Goal: Task Accomplishment & Management: Manage account settings

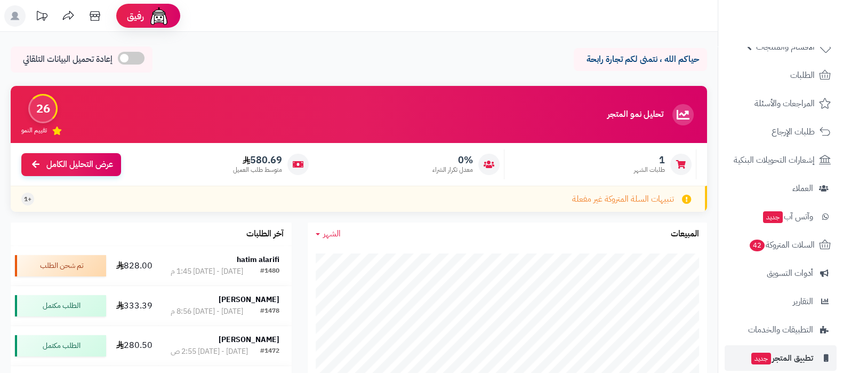
scroll to position [115, 0]
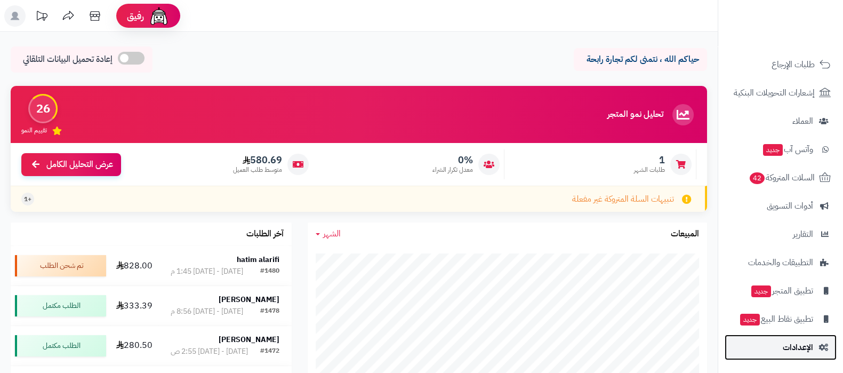
click at [779, 354] on link "الإعدادات" at bounding box center [781, 347] width 112 height 26
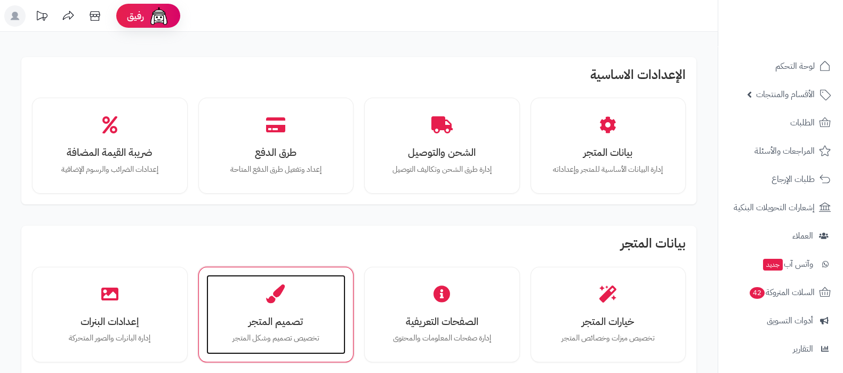
click at [283, 316] on h3 "تصميم المتجر" at bounding box center [276, 321] width 118 height 11
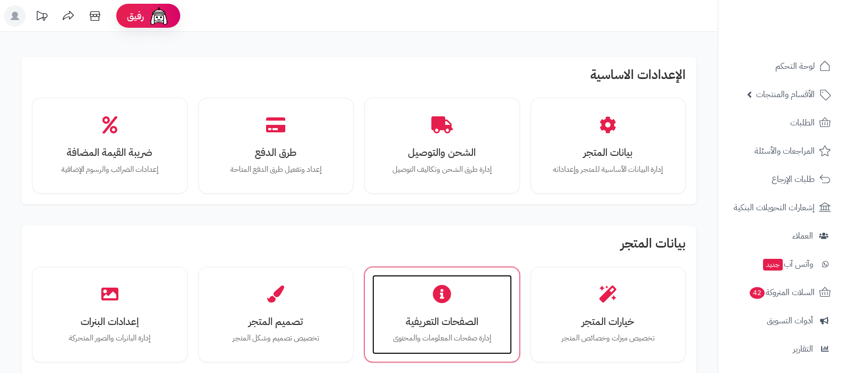
click at [426, 316] on h3 "الصفحات التعريفية" at bounding box center [442, 321] width 118 height 11
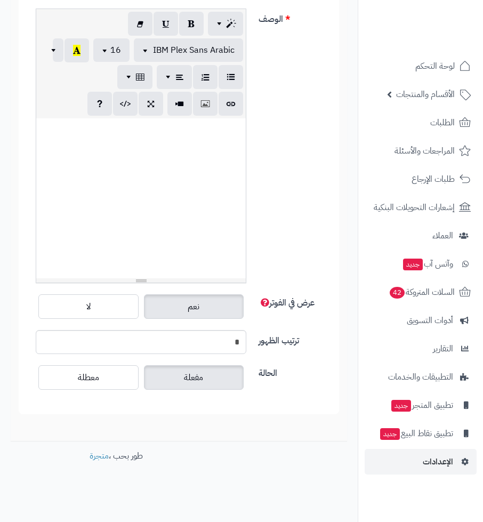
scroll to position [228, 0]
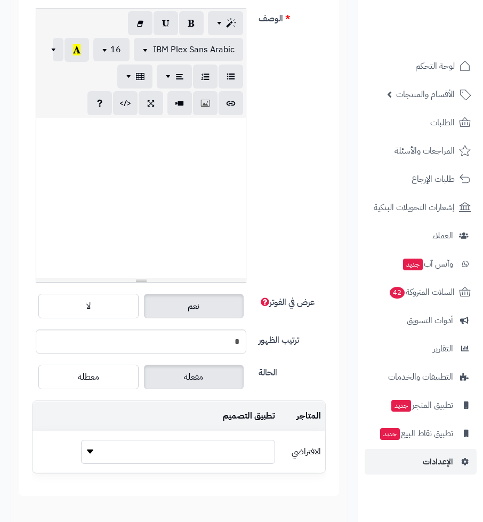
click at [162, 372] on select "**********" at bounding box center [178, 452] width 194 height 24
select select "**"
click at [81, 372] on select "**********" at bounding box center [178, 452] width 194 height 24
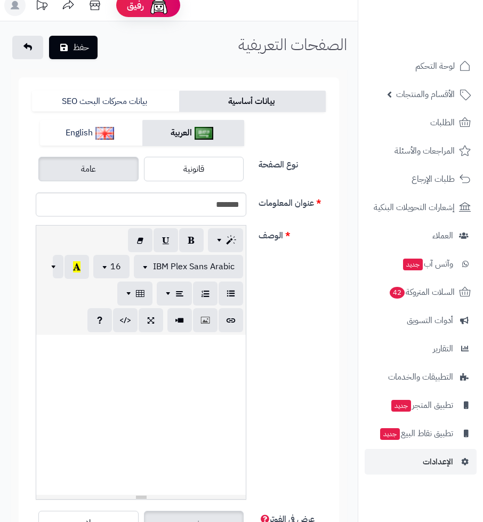
scroll to position [0, 0]
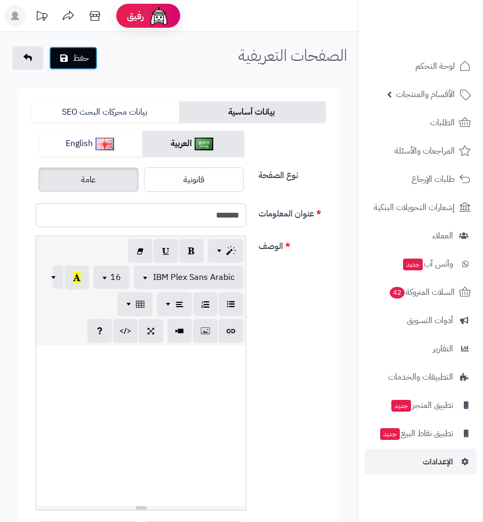
click at [83, 60] on button "حفظ" at bounding box center [73, 57] width 49 height 23
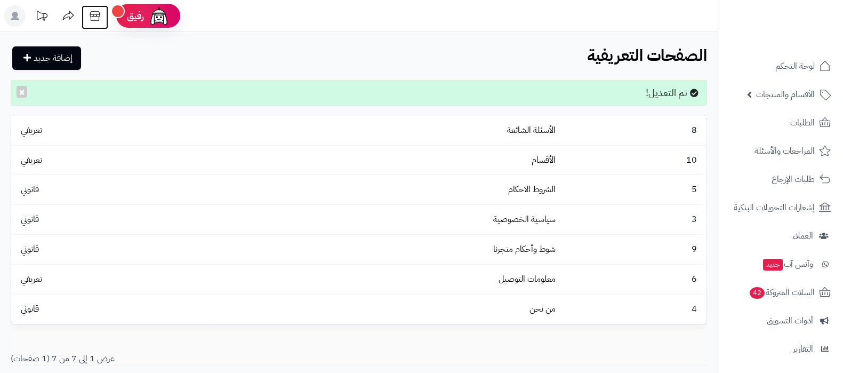
click at [95, 10] on icon at bounding box center [94, 15] width 21 height 21
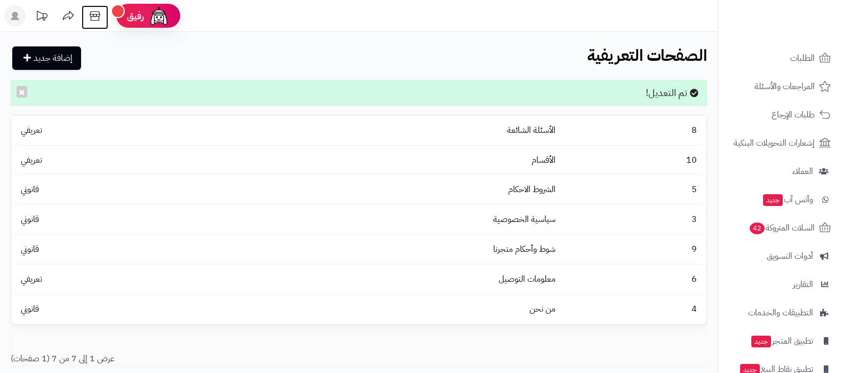
scroll to position [115, 0]
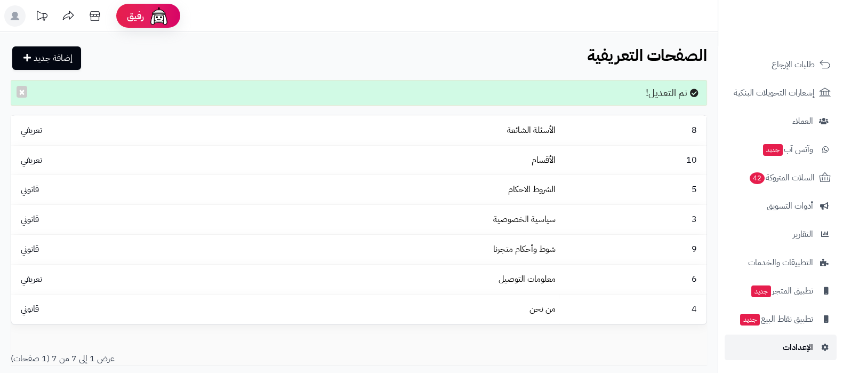
click at [483, 355] on link "الإعدادات" at bounding box center [781, 347] width 112 height 26
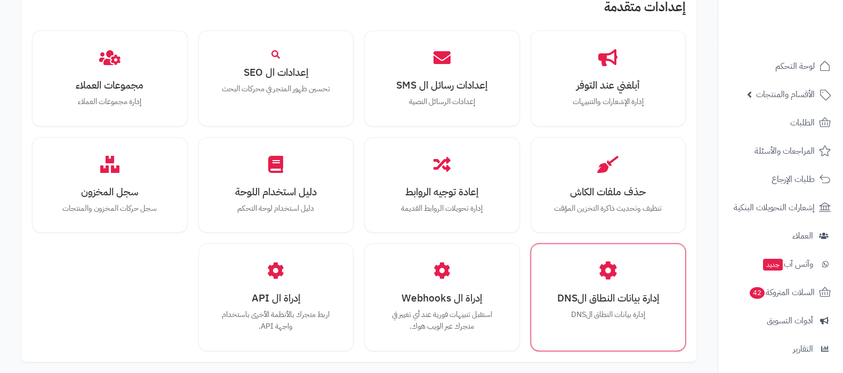
scroll to position [986, 0]
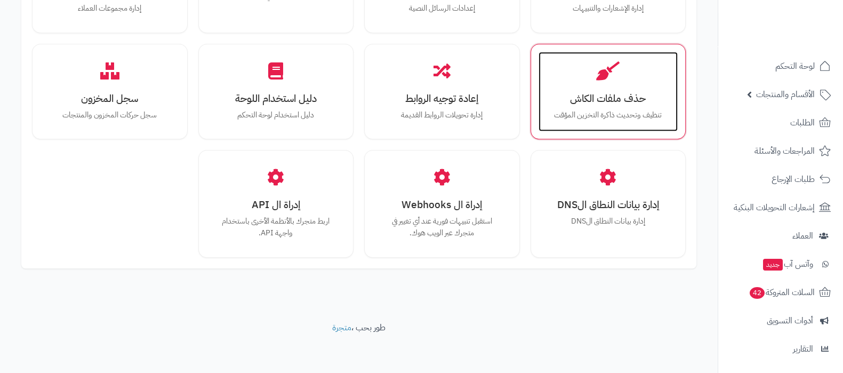
click at [606, 105] on div "حذف ملفات الكاش تنظيف وتحديث ذاكرة التخزين المؤقت" at bounding box center [609, 92] width 140 height 80
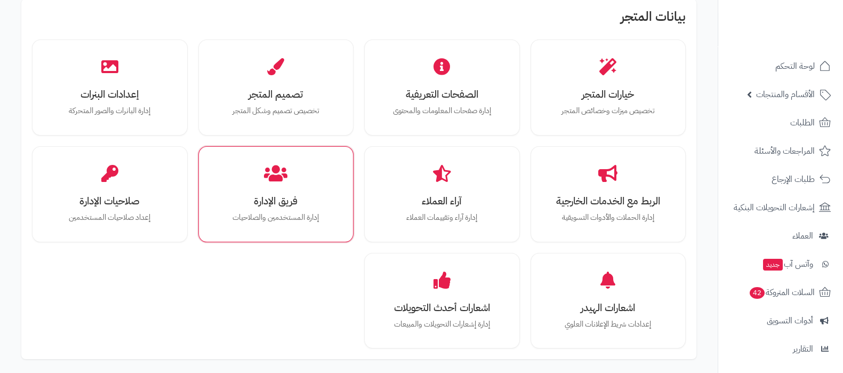
scroll to position [266, 0]
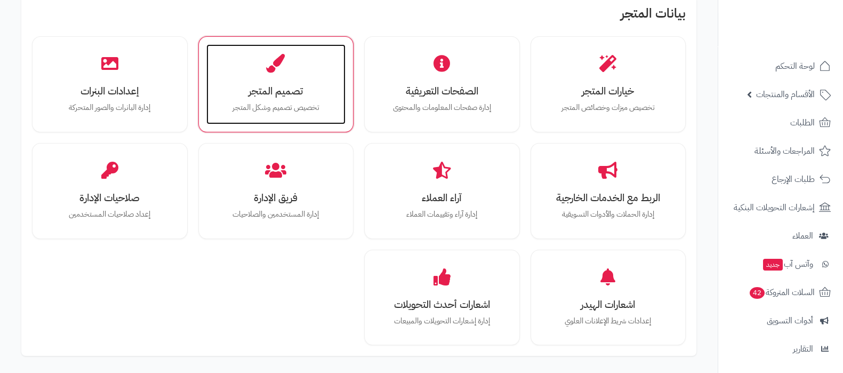
click at [288, 94] on h3 "تصميم المتجر" at bounding box center [276, 90] width 118 height 11
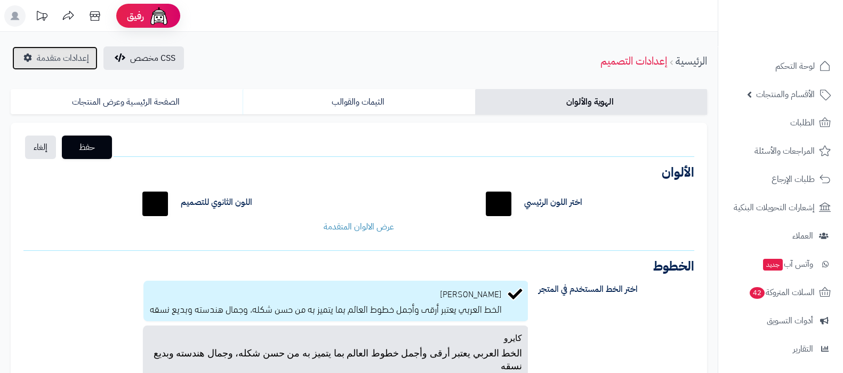
click at [53, 55] on span "إعدادات متقدمة" at bounding box center [63, 58] width 52 height 13
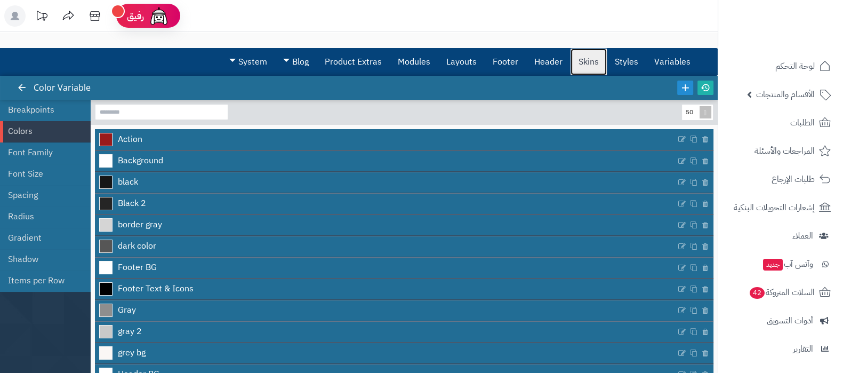
click at [585, 60] on link "Skins" at bounding box center [589, 62] width 36 height 27
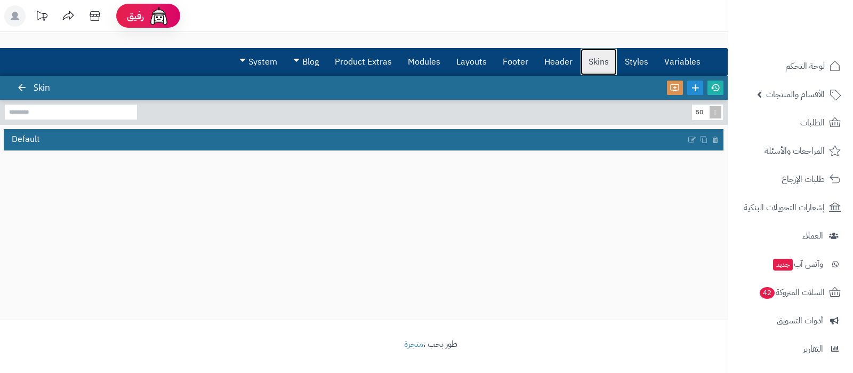
click at [597, 69] on link "Skins" at bounding box center [599, 62] width 36 height 27
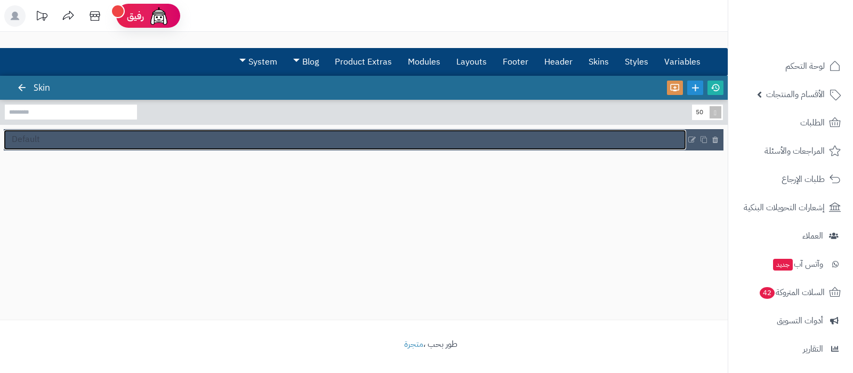
click at [58, 145] on link "Default" at bounding box center [345, 140] width 683 height 20
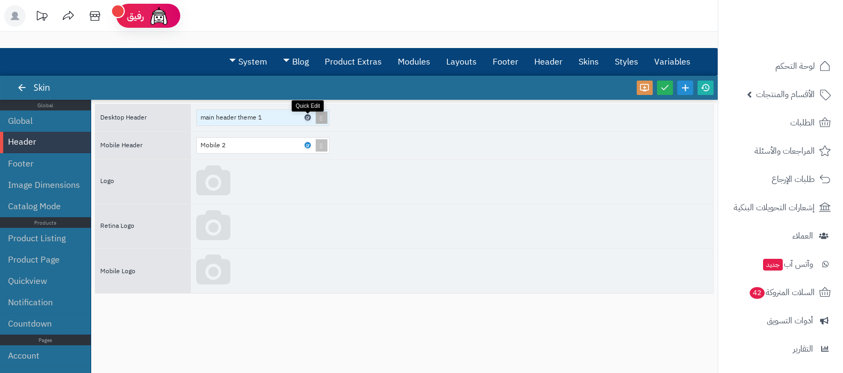
click at [308, 116] on icon at bounding box center [307, 117] width 3 height 5
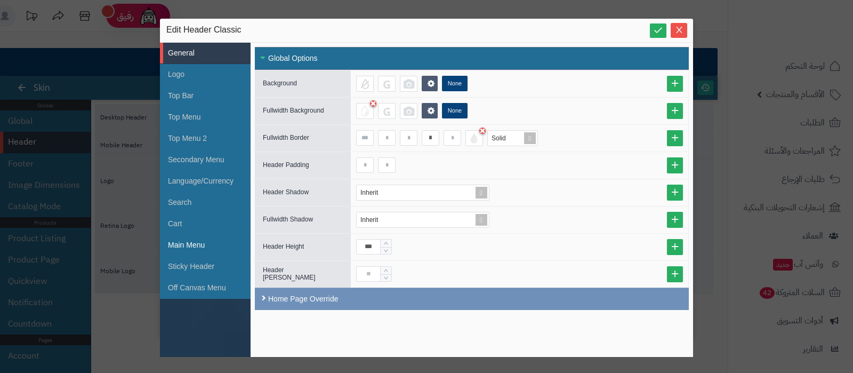
click at [195, 247] on li "Main Menu" at bounding box center [205, 245] width 91 height 21
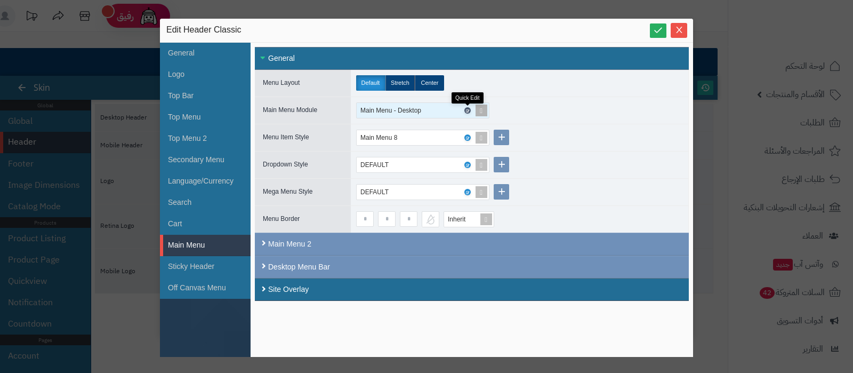
click at [469, 108] on icon at bounding box center [467, 110] width 3 height 5
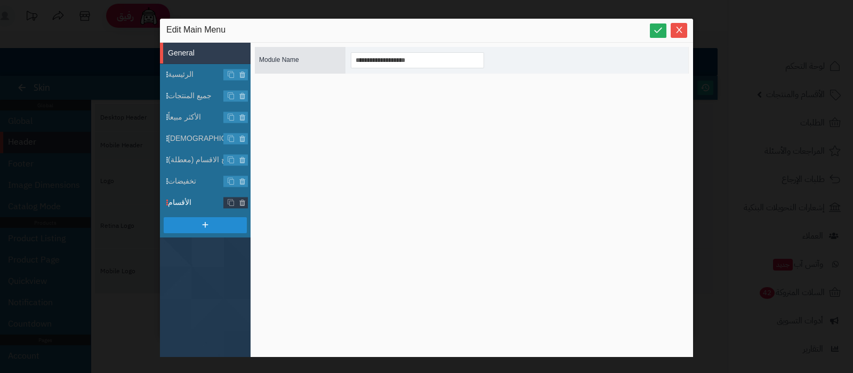
click at [191, 199] on span "الأقسام" at bounding box center [209, 202] width 83 height 11
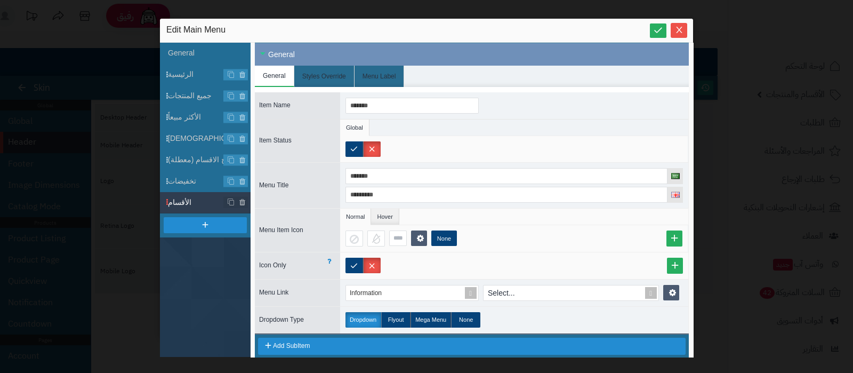
scroll to position [40, 0]
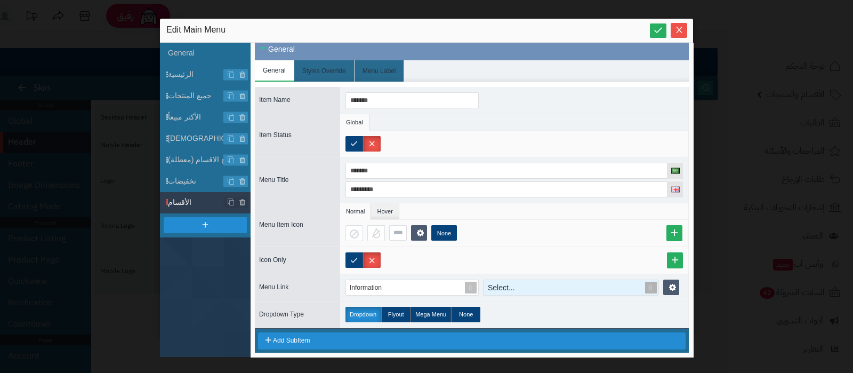
click at [524, 280] on div "Select..." at bounding box center [565, 287] width 163 height 15
type input "**"
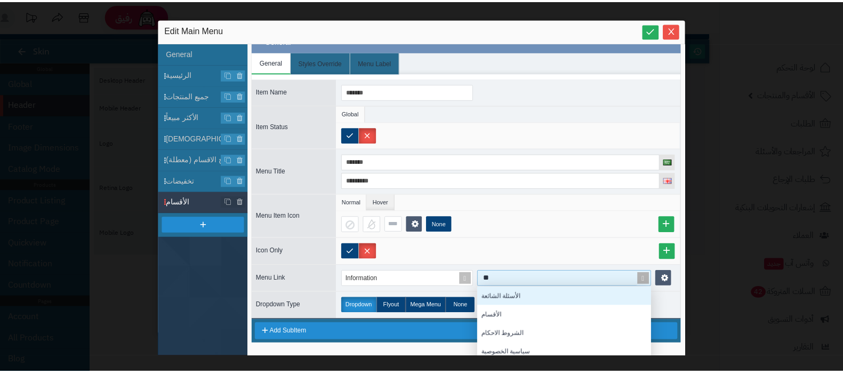
scroll to position [44, 0]
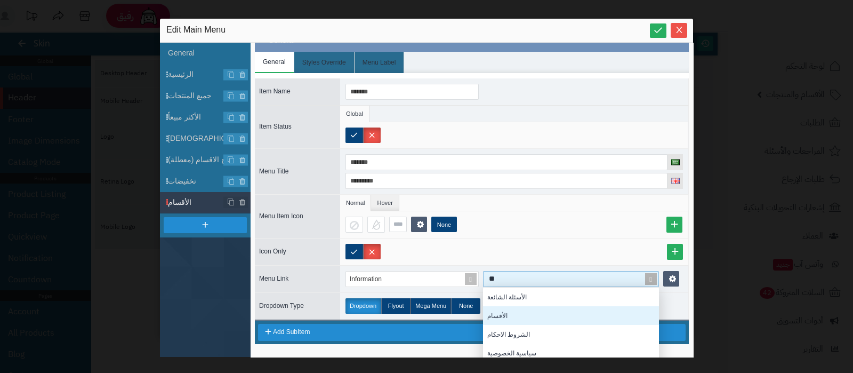
click at [513, 311] on div "الأقسام" at bounding box center [571, 315] width 176 height 19
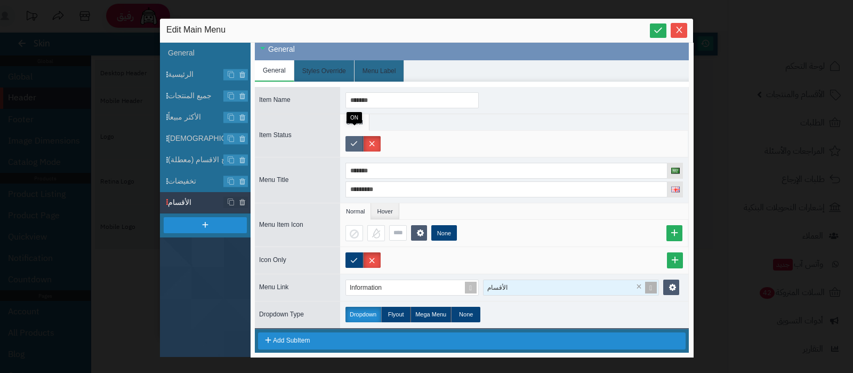
click at [354, 136] on label at bounding box center [355, 143] width 18 height 15
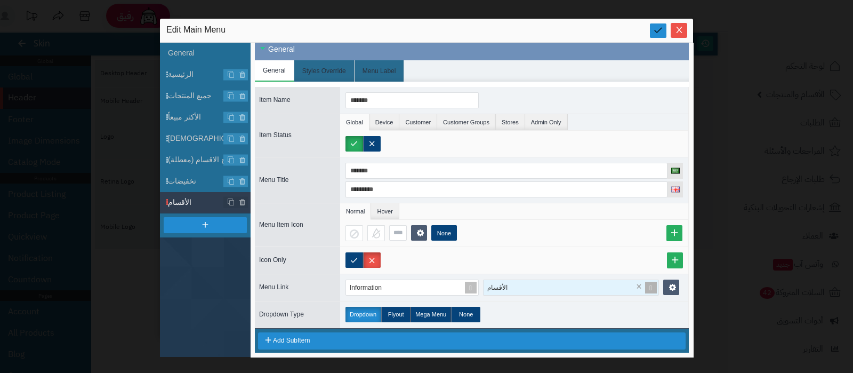
click at [658, 23] on link at bounding box center [658, 30] width 17 height 14
click at [679, 28] on icon "Close" at bounding box center [679, 29] width 9 height 9
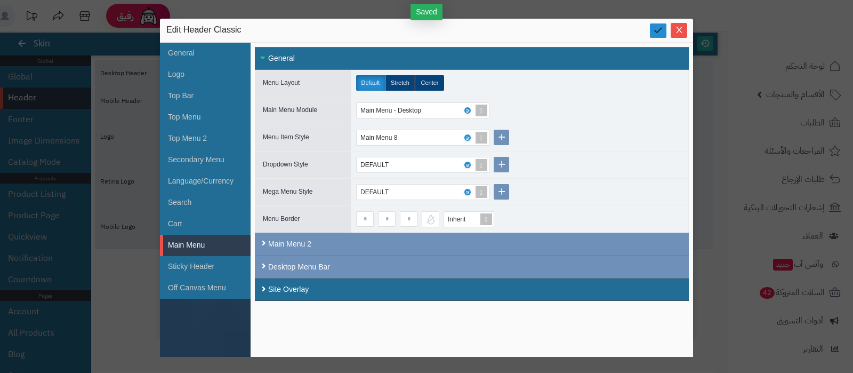
click at [660, 33] on icon at bounding box center [658, 30] width 10 height 10
click at [676, 32] on icon "Close" at bounding box center [679, 29] width 9 height 9
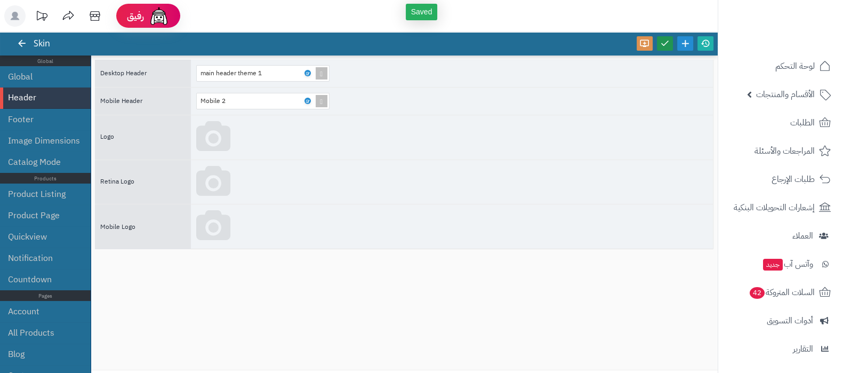
click at [670, 46] on link at bounding box center [665, 43] width 16 height 14
click at [706, 43] on icon at bounding box center [706, 43] width 10 height 10
click at [97, 19] on icon at bounding box center [94, 15] width 21 height 21
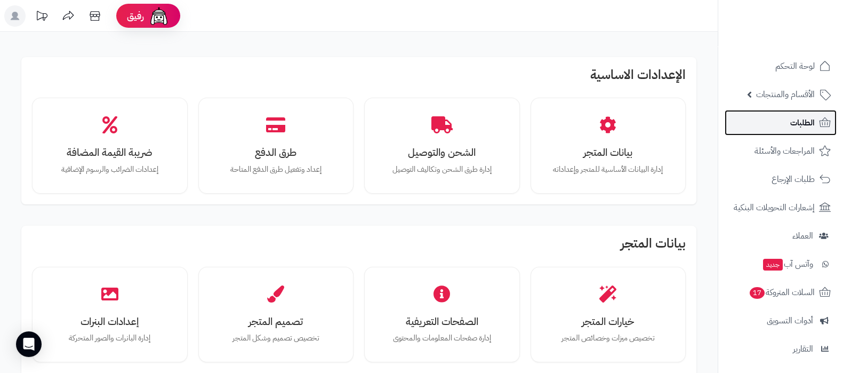
click at [785, 116] on link "الطلبات" at bounding box center [781, 123] width 112 height 26
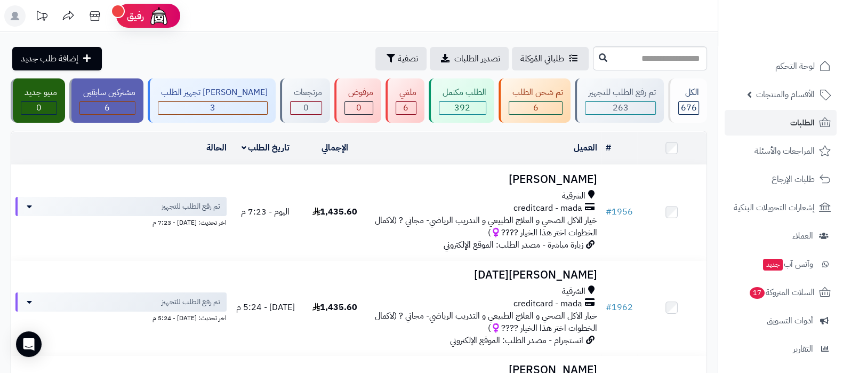
scroll to position [66, 0]
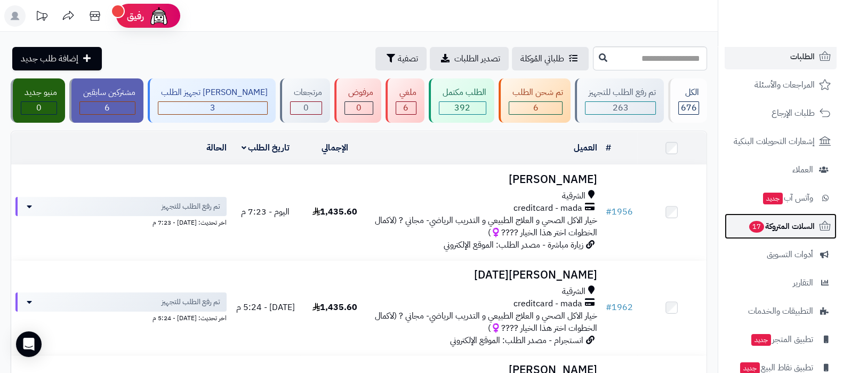
click at [766, 229] on span "السلات المتروكة 17" at bounding box center [781, 226] width 67 height 15
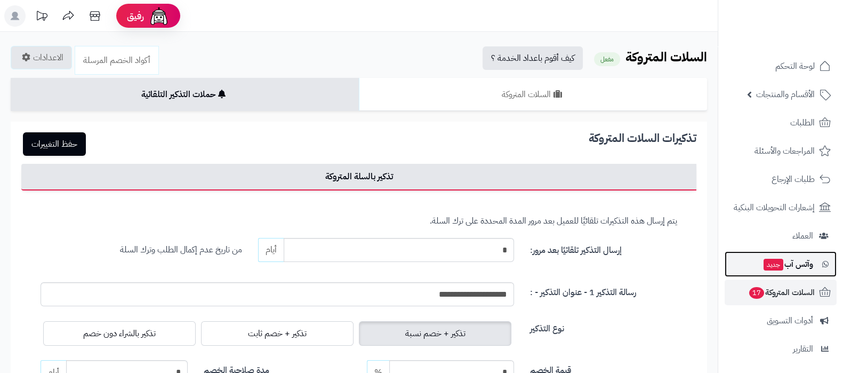
click at [791, 268] on span "وآتس آب جديد" at bounding box center [788, 264] width 51 height 15
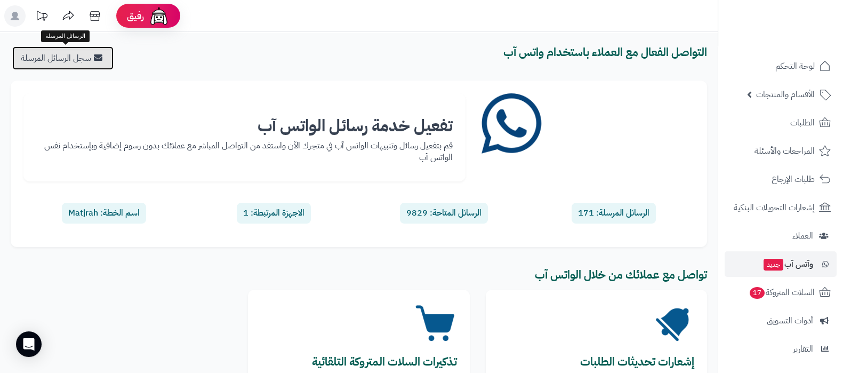
click at [58, 62] on link "سجل الرسائل المرسلة" at bounding box center [62, 57] width 101 height 23
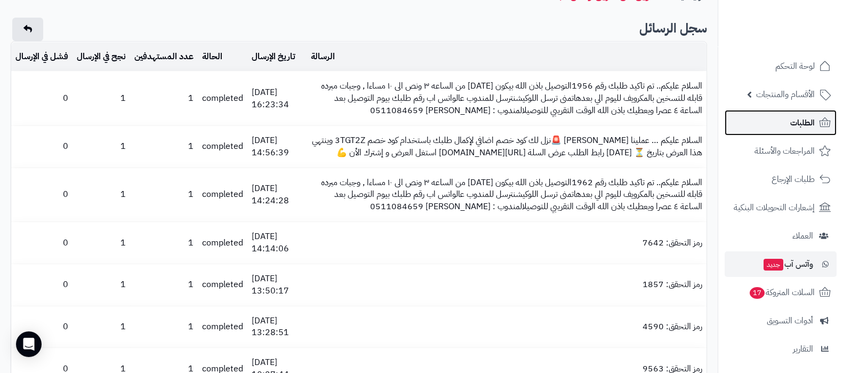
click at [795, 118] on span "الطلبات" at bounding box center [802, 122] width 25 height 15
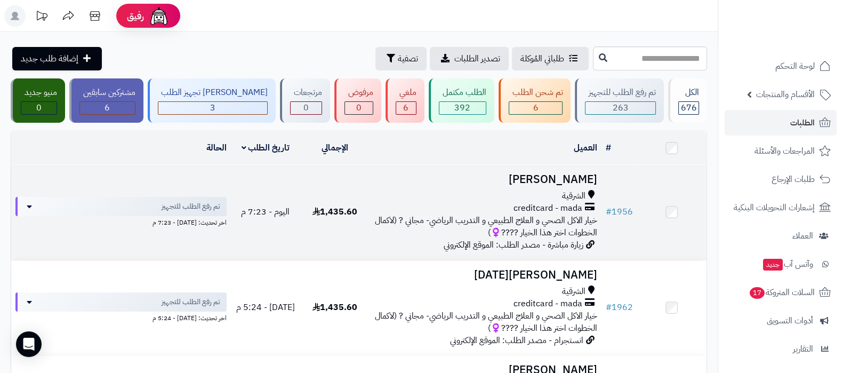
click at [525, 179] on h3 "[PERSON_NAME]" at bounding box center [485, 179] width 223 height 12
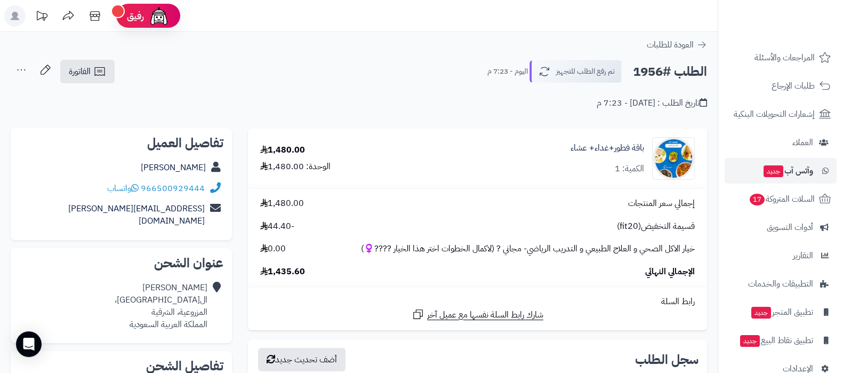
scroll to position [115, 0]
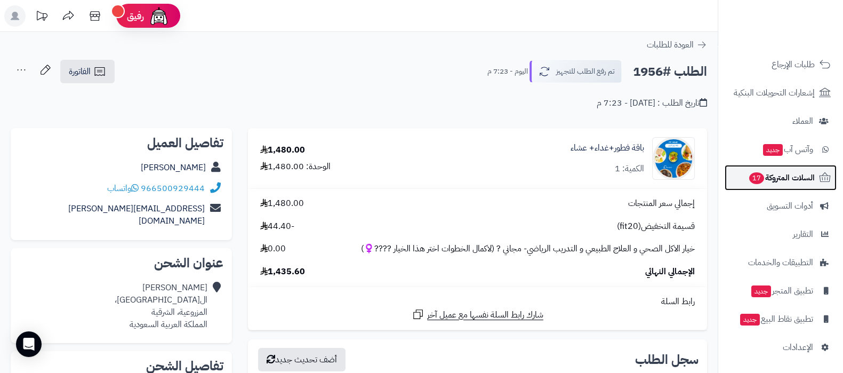
click at [772, 181] on span "السلات المتروكة 17" at bounding box center [781, 177] width 67 height 15
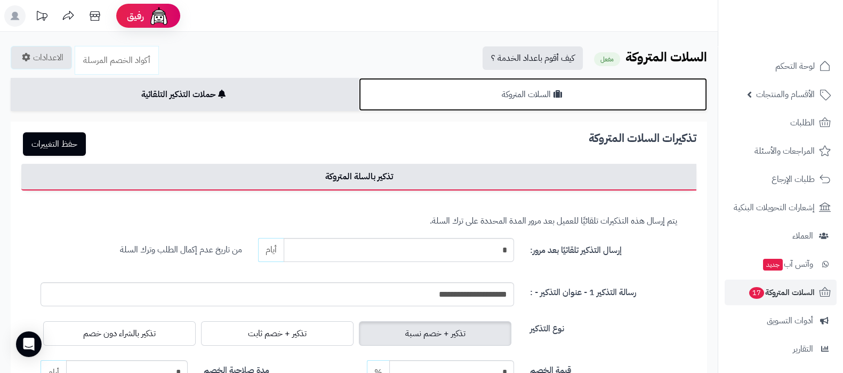
click at [497, 82] on link "السلات المتروكة" at bounding box center [533, 94] width 348 height 33
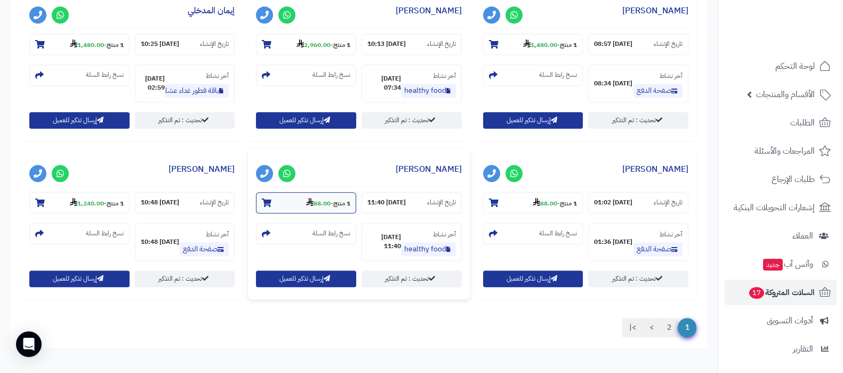
scroll to position [994, 0]
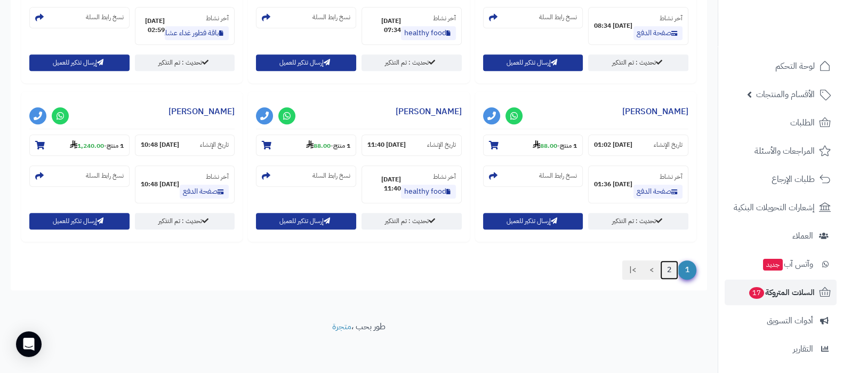
click at [671, 275] on link "2" at bounding box center [669, 269] width 18 height 19
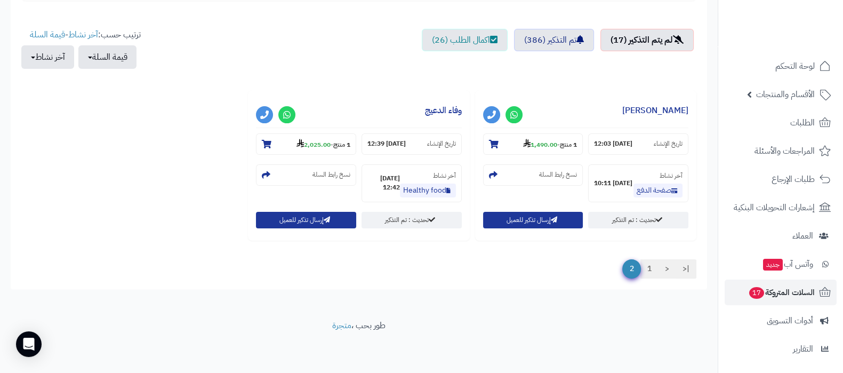
scroll to position [361, 0]
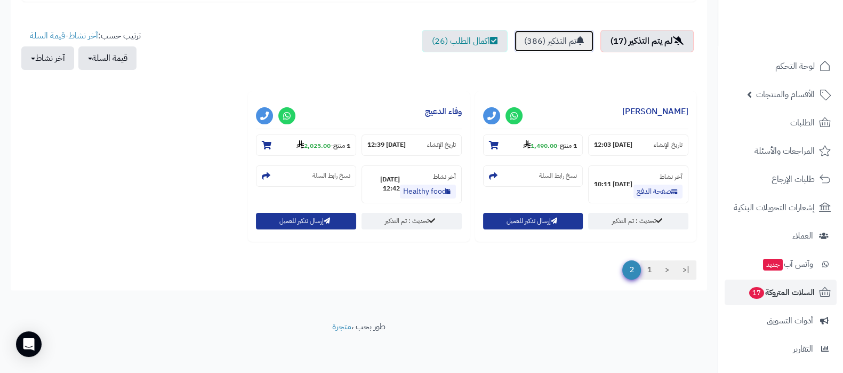
click at [549, 38] on link "تم التذكير (386)" at bounding box center [554, 41] width 80 height 22
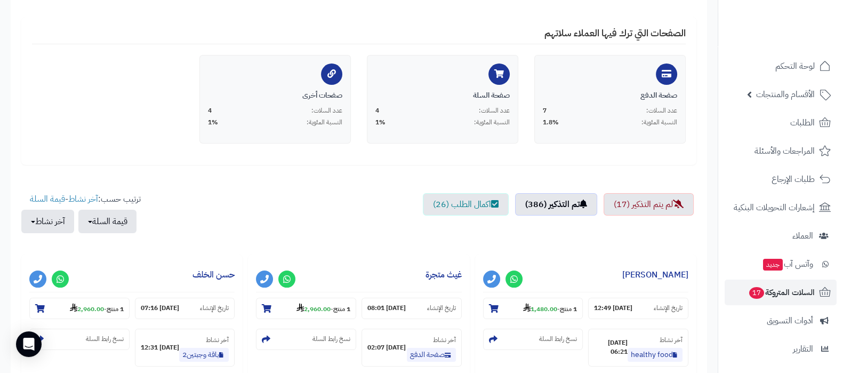
scroll to position [161, 0]
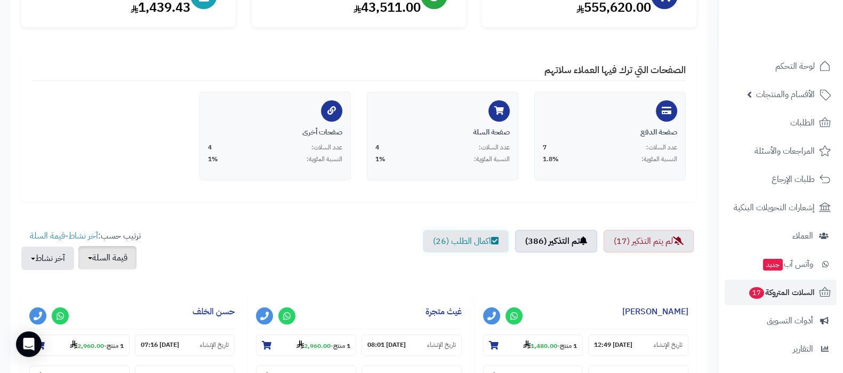
click at [103, 250] on button "قيمة السلة" at bounding box center [107, 257] width 58 height 23
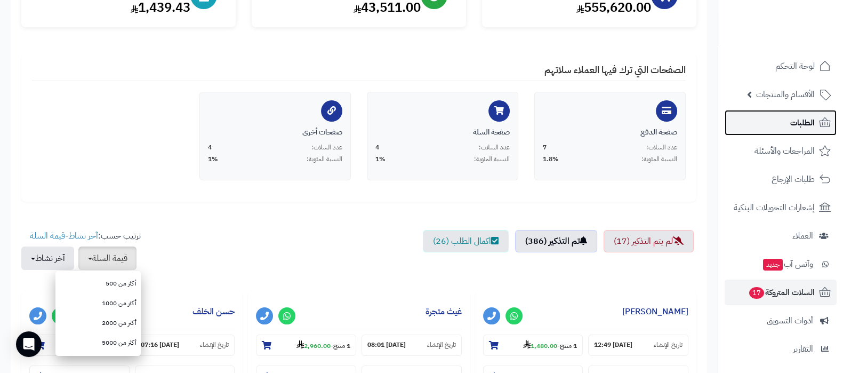
click at [787, 122] on link "الطلبات" at bounding box center [781, 123] width 112 height 26
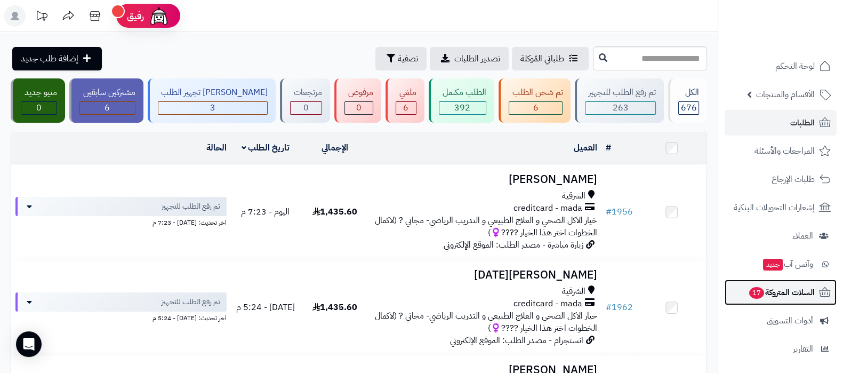
click at [777, 285] on span "السلات المتروكة 17" at bounding box center [781, 292] width 67 height 15
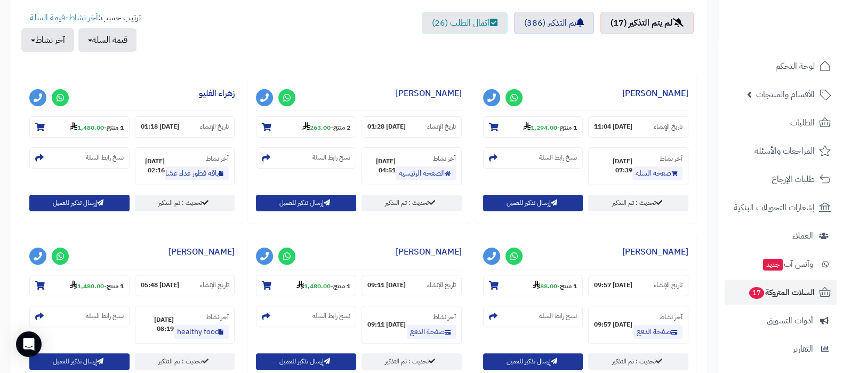
scroll to position [400, 0]
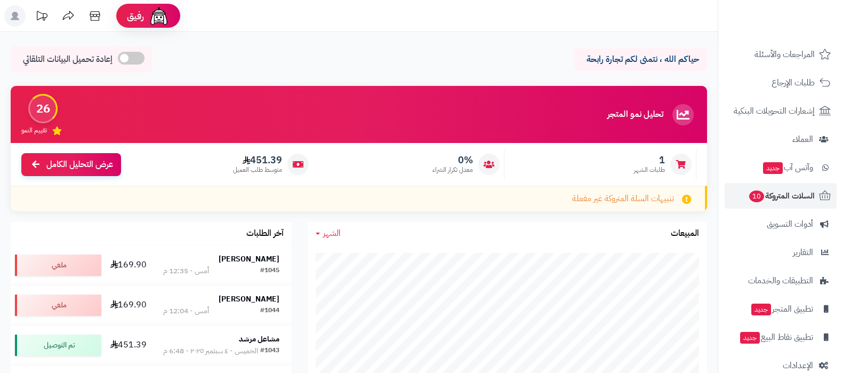
scroll to position [115, 0]
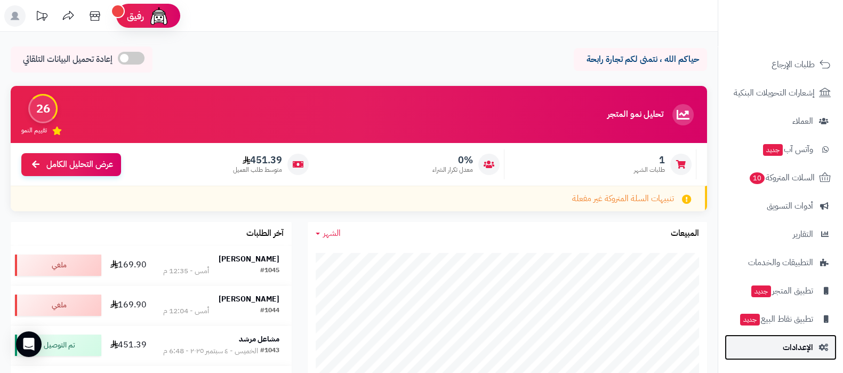
click at [801, 351] on span "الإعدادات" at bounding box center [798, 347] width 30 height 15
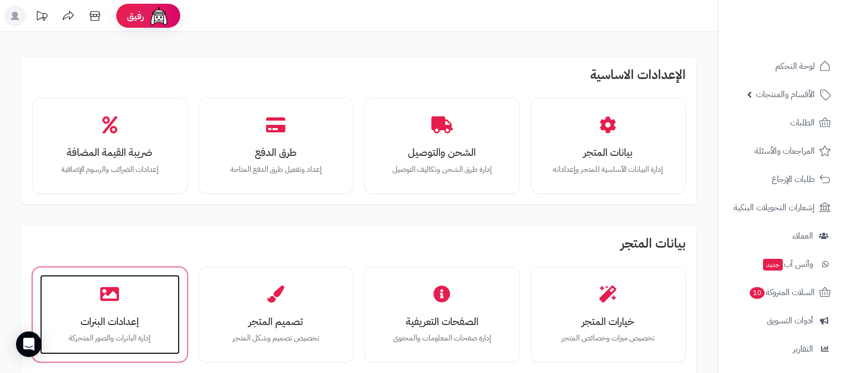
click at [72, 316] on h3 "إعدادات البنرات" at bounding box center [110, 321] width 118 height 11
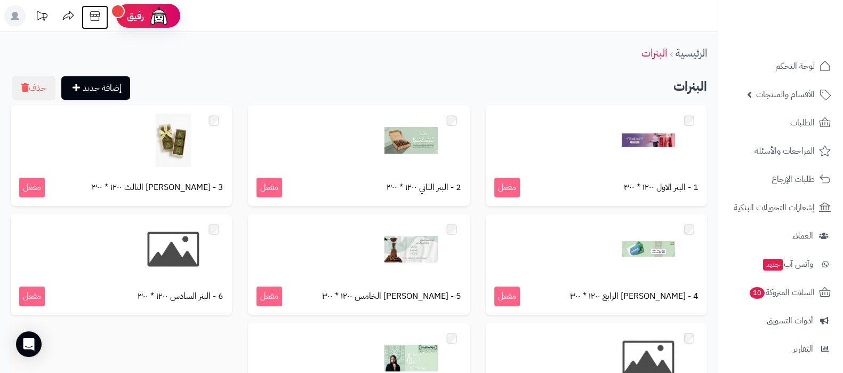
click at [99, 12] on icon at bounding box center [95, 16] width 10 height 10
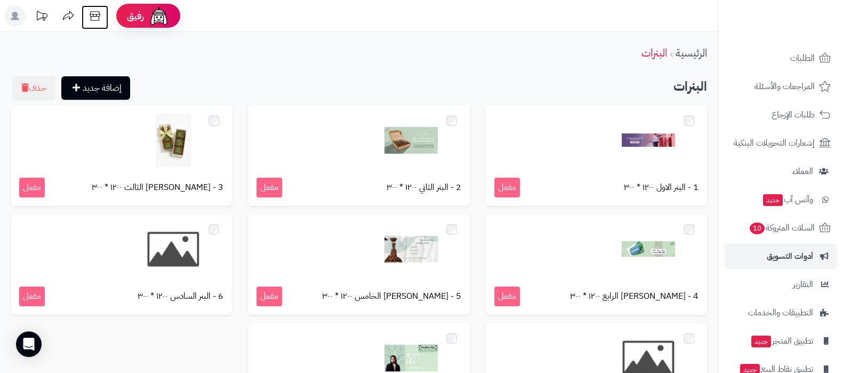
scroll to position [115, 0]
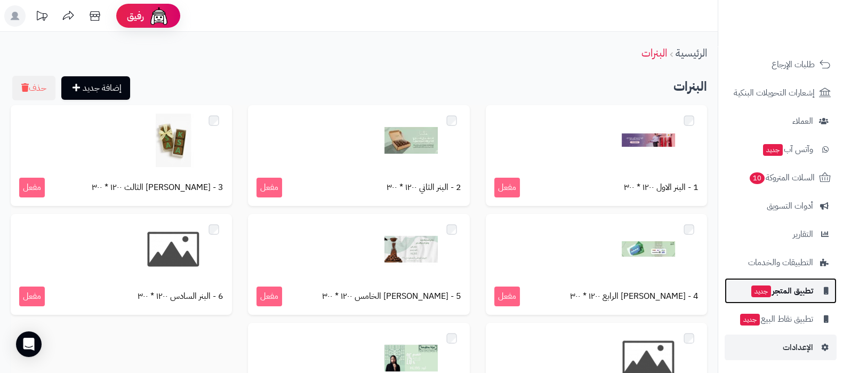
click at [785, 294] on span "تطبيق المتجر جديد" at bounding box center [781, 290] width 63 height 15
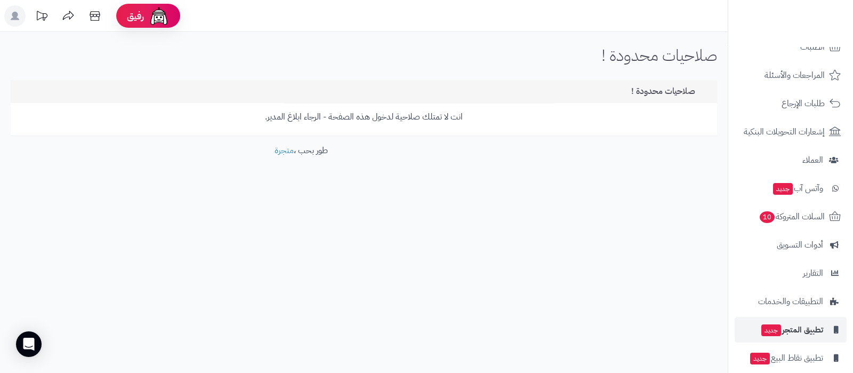
scroll to position [115, 0]
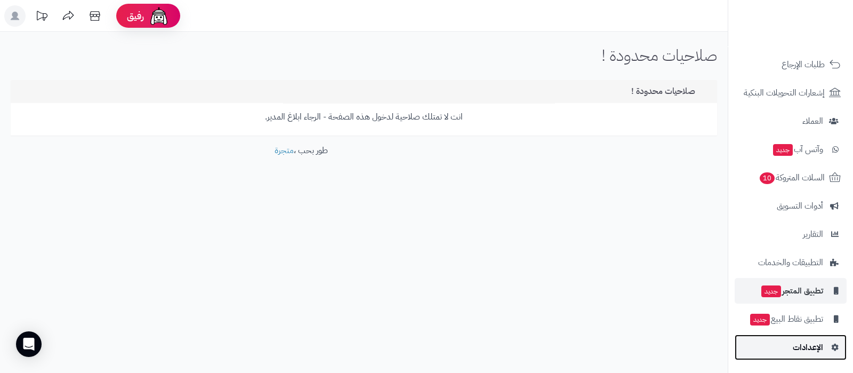
click at [801, 347] on span "الإعدادات" at bounding box center [808, 347] width 30 height 15
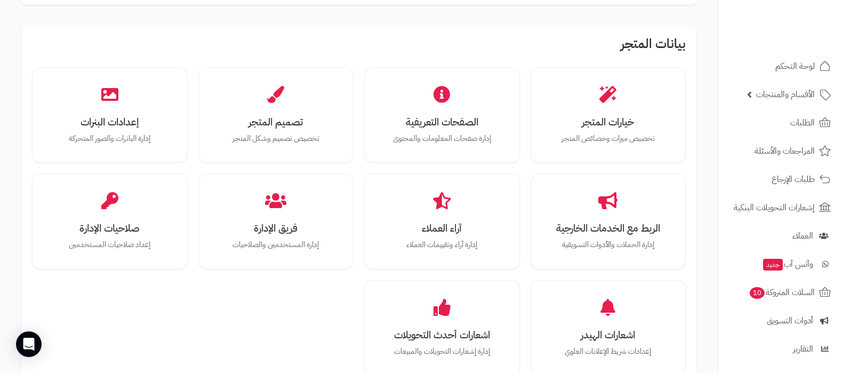
scroll to position [200, 0]
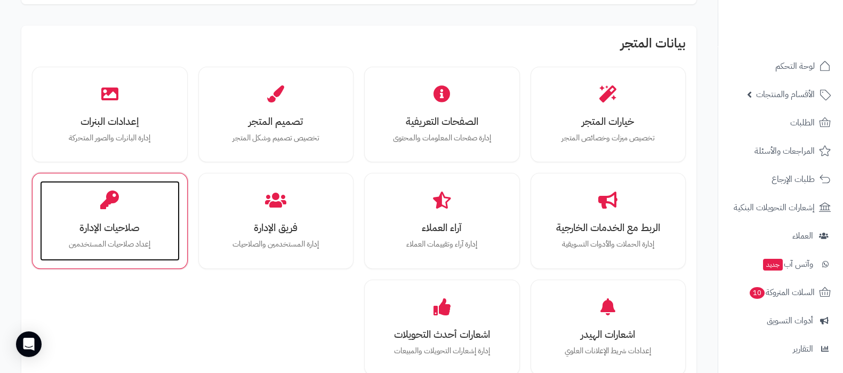
click at [109, 216] on div "صلاحيات الإدارة إعداد صلاحيات المستخدمين" at bounding box center [110, 221] width 140 height 80
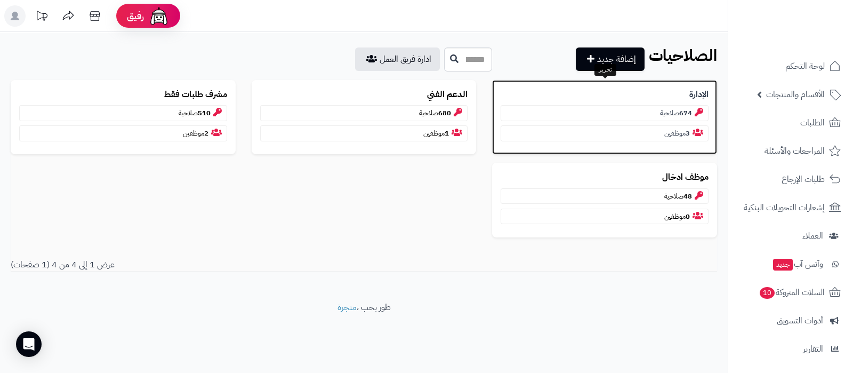
click at [698, 89] on b "الإدارة" at bounding box center [699, 95] width 19 height 12
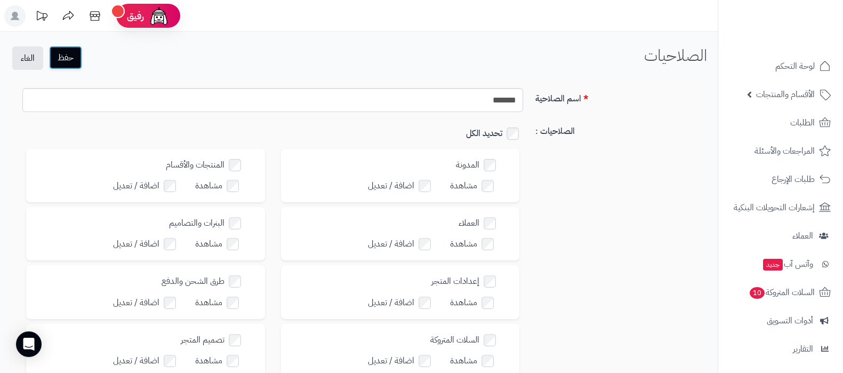
click at [70, 61] on button "حفظ" at bounding box center [65, 57] width 33 height 23
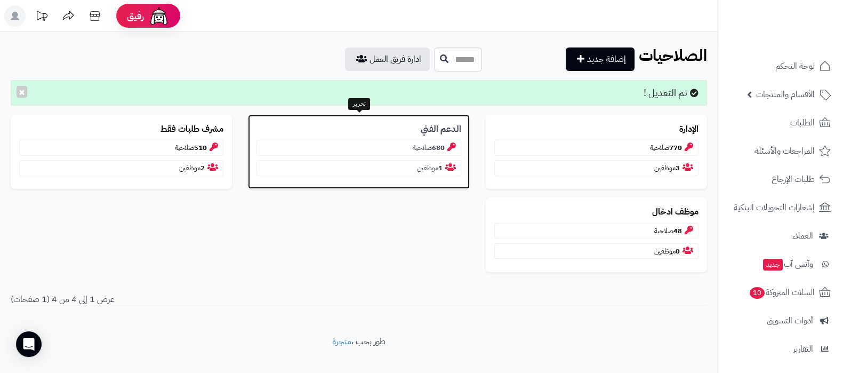
click at [445, 129] on b "الدعم الفني" at bounding box center [441, 129] width 41 height 12
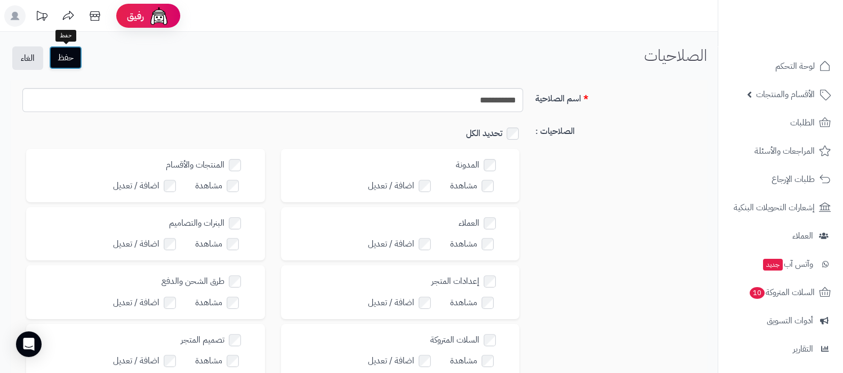
click at [65, 52] on button "حفظ" at bounding box center [65, 57] width 33 height 23
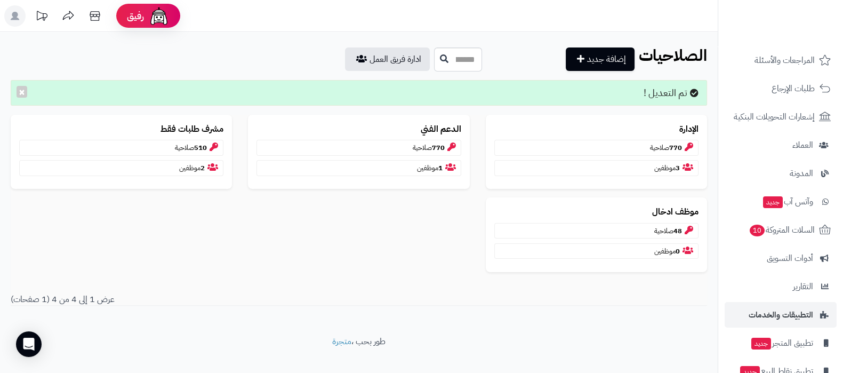
scroll to position [143, 0]
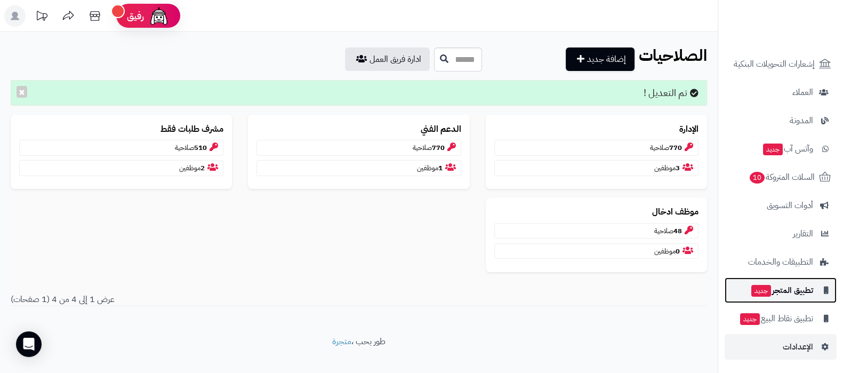
click at [792, 298] on link "تطبيق المتجر جديد" at bounding box center [781, 290] width 112 height 26
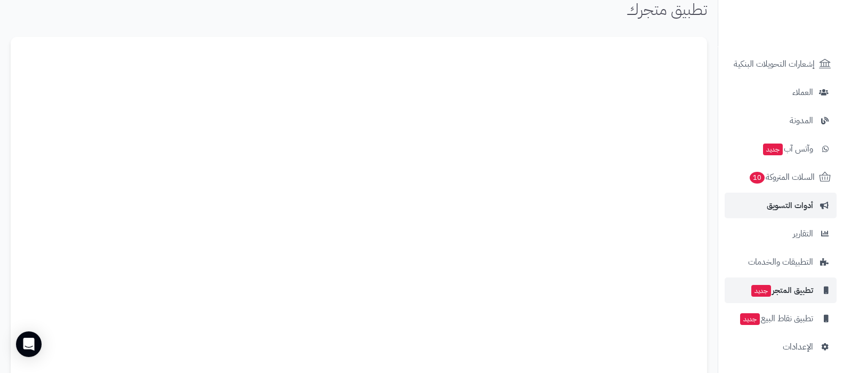
scroll to position [66, 0]
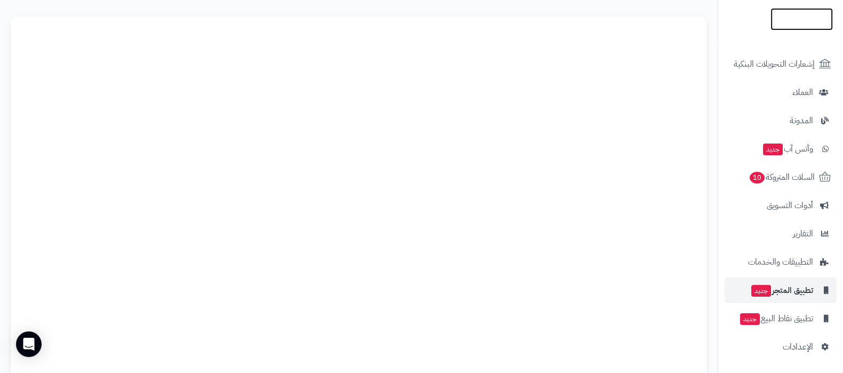
click at [792, 15] on img at bounding box center [802, 26] width 62 height 22
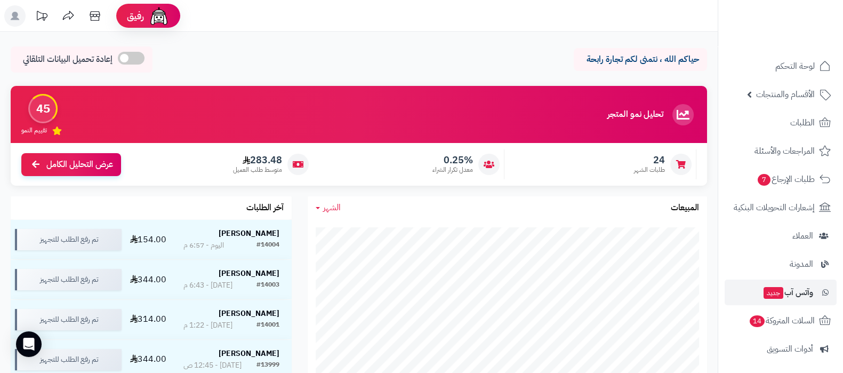
scroll to position [143, 0]
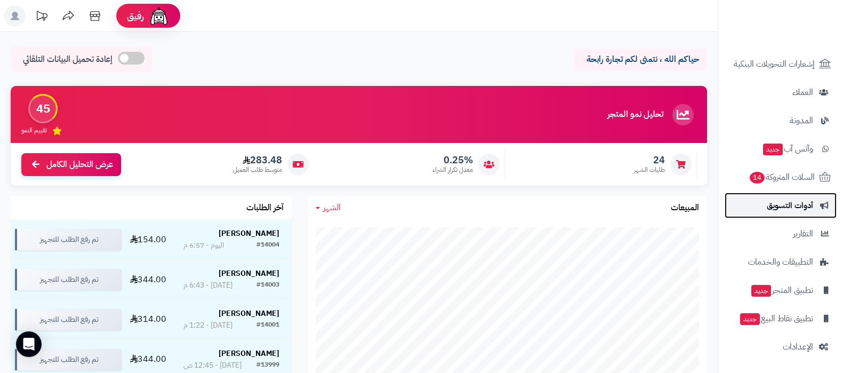
click at [786, 201] on span "أدوات التسويق" at bounding box center [790, 205] width 46 height 15
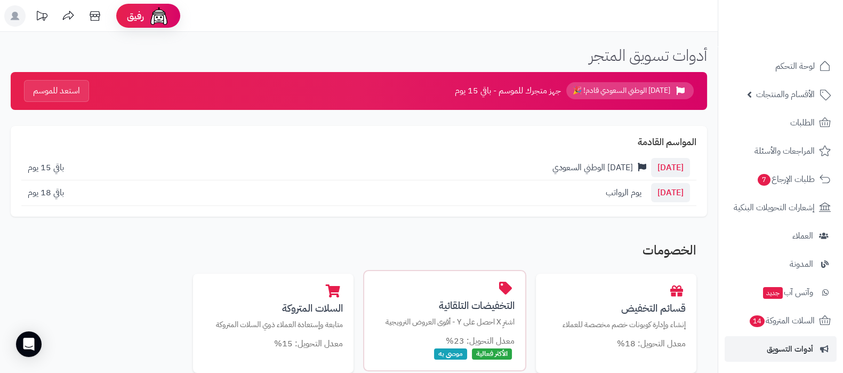
scroll to position [133, 0]
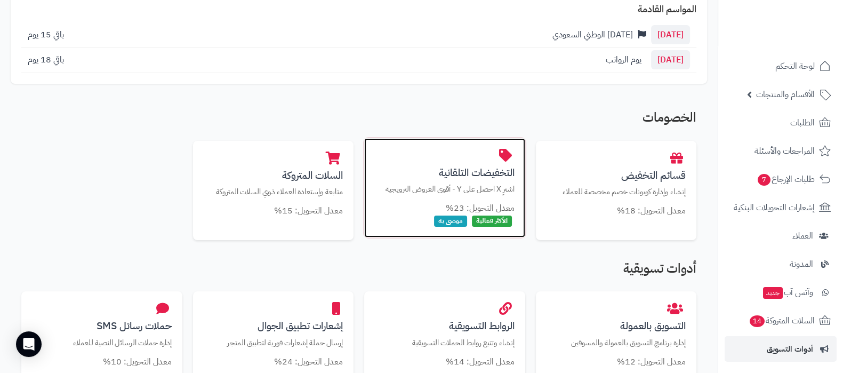
click at [467, 159] on div "التخفيضات التلقائية اشترِ X احصل على Y - أقوى العروض الترويجية معدل التحويل: 23…" at bounding box center [444, 187] width 161 height 99
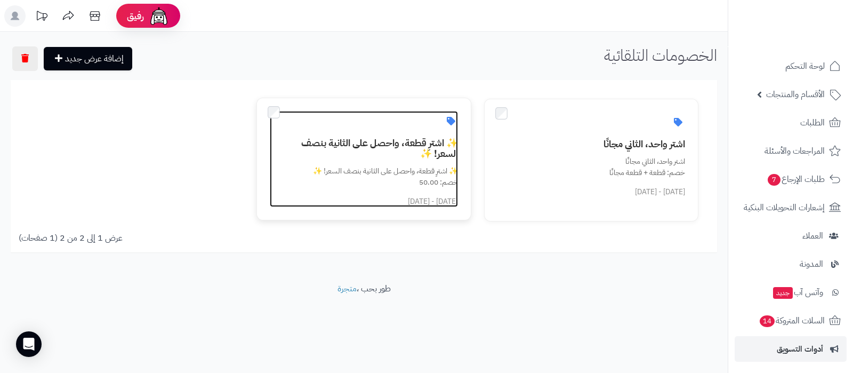
click at [372, 142] on h3 "✨ اشترِ قطعة، واحصل على الثانية بنصف السعر! ✨" at bounding box center [370, 148] width 175 height 21
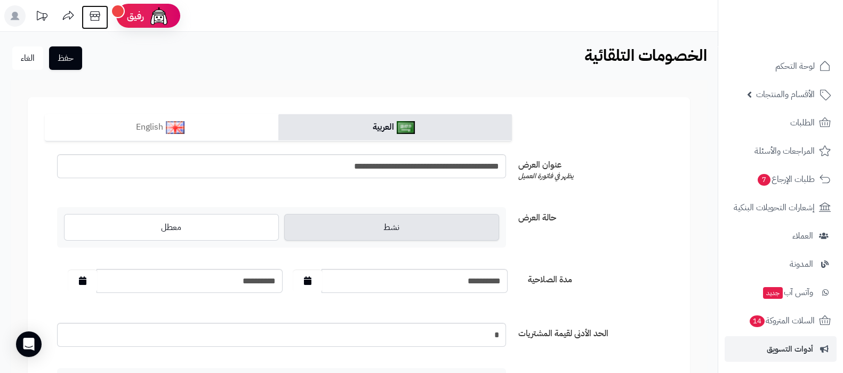
click at [93, 18] on icon at bounding box center [94, 15] width 21 height 21
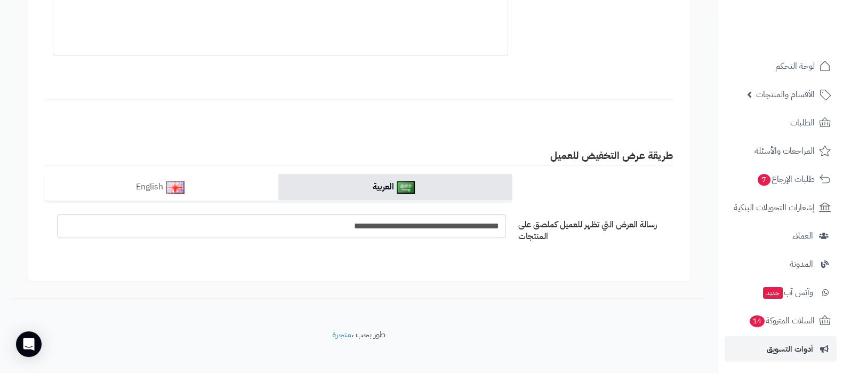
scroll to position [949, 0]
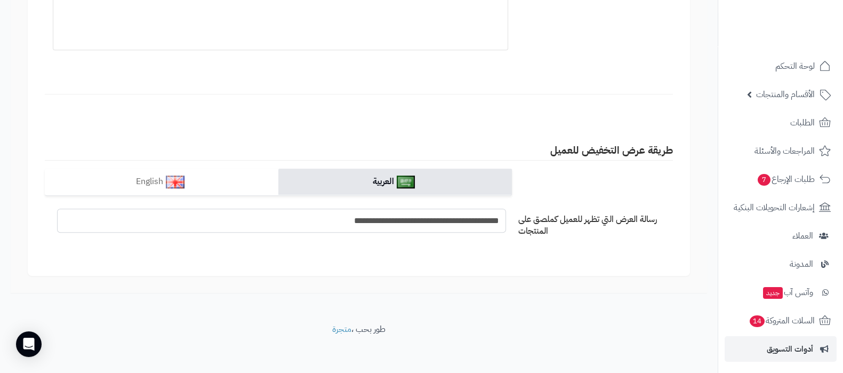
drag, startPoint x: 317, startPoint y: 212, endPoint x: 340, endPoint y: 214, distance: 23.0
click at [340, 214] on input "**********" at bounding box center [281, 221] width 449 height 24
click at [486, 216] on input "**********" at bounding box center [281, 221] width 449 height 24
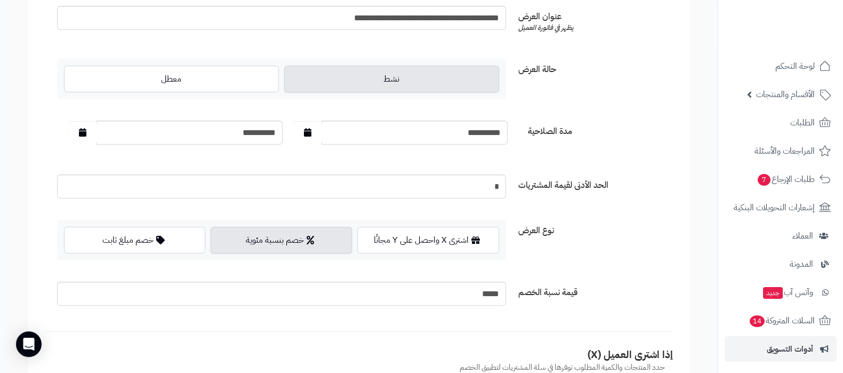
scroll to position [0, 0]
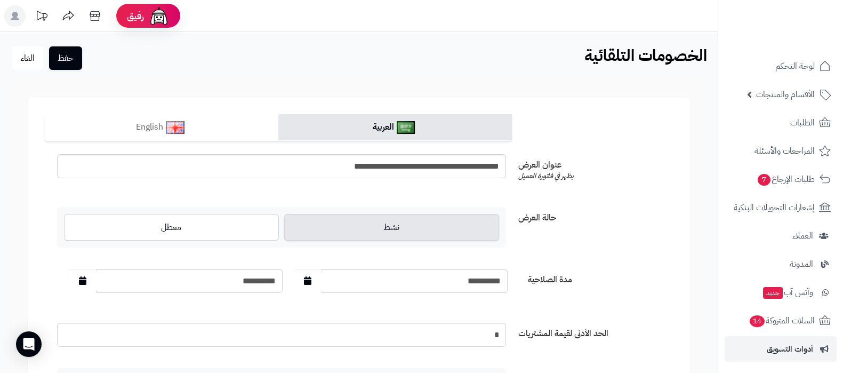
type input "**********"
click at [314, 166] on input "**********" at bounding box center [281, 166] width 449 height 24
click at [486, 165] on input "**********" at bounding box center [281, 166] width 449 height 24
type input "**********"
click at [77, 57] on button "حفظ" at bounding box center [65, 57] width 33 height 23
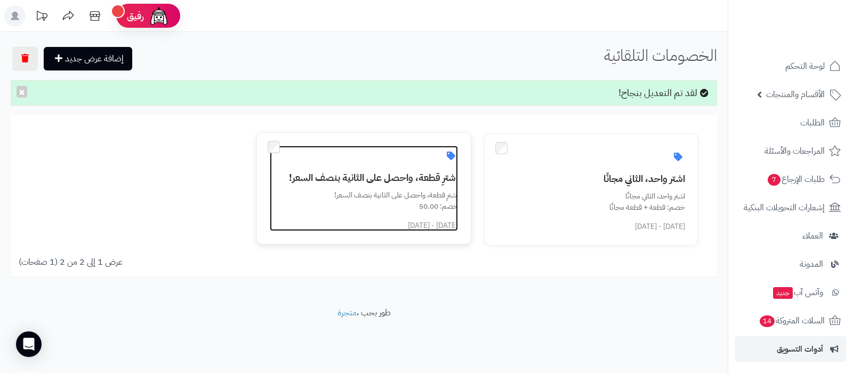
click at [380, 174] on h3 "اشترِ قطعة، واحصل على الثانية بنصف السعر!" at bounding box center [370, 177] width 175 height 11
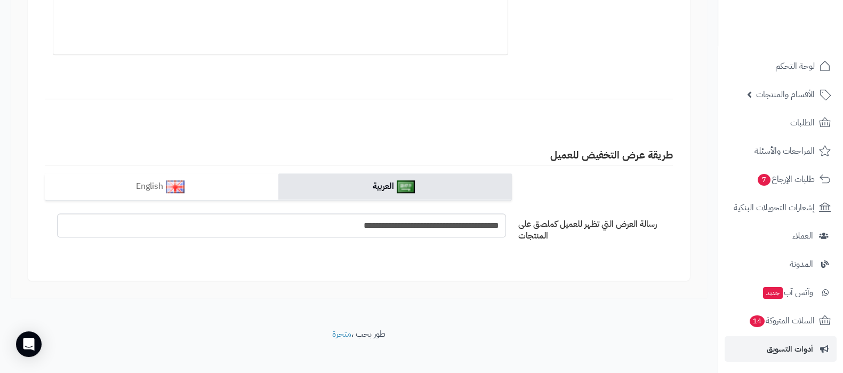
scroll to position [949, 0]
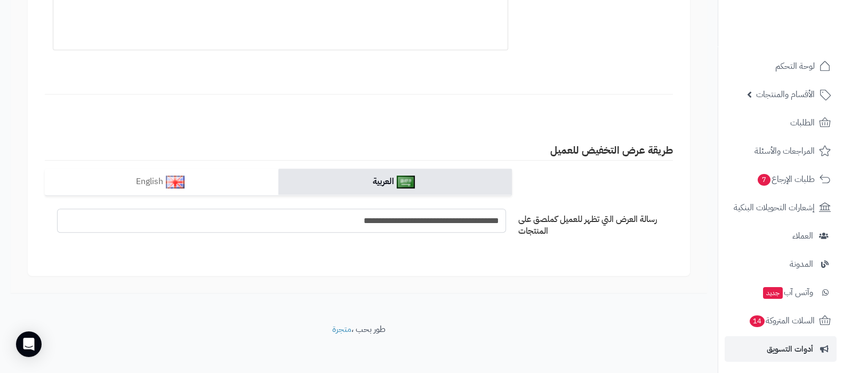
click at [445, 219] on input "**********" at bounding box center [281, 221] width 449 height 24
click at [437, 218] on input "**********" at bounding box center [281, 221] width 449 height 24
drag, startPoint x: 418, startPoint y: 218, endPoint x: 426, endPoint y: 217, distance: 7.5
click at [426, 217] on input "**********" at bounding box center [281, 221] width 449 height 24
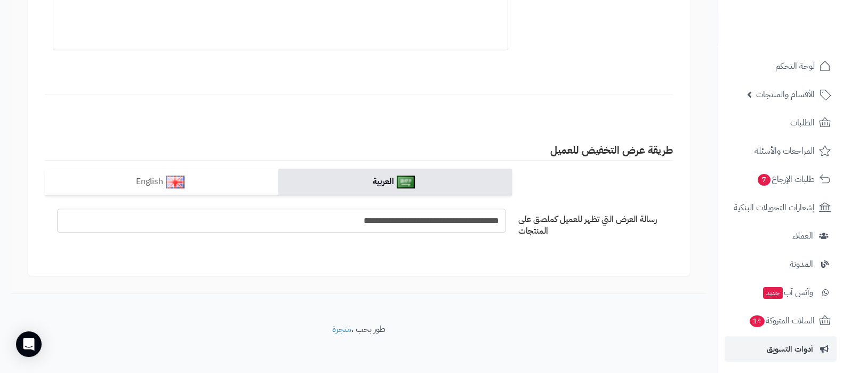
click at [425, 218] on input "**********" at bounding box center [281, 221] width 449 height 24
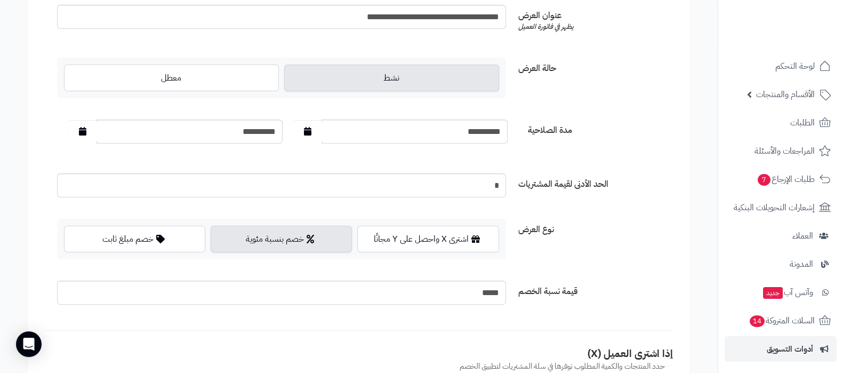
scroll to position [0, 0]
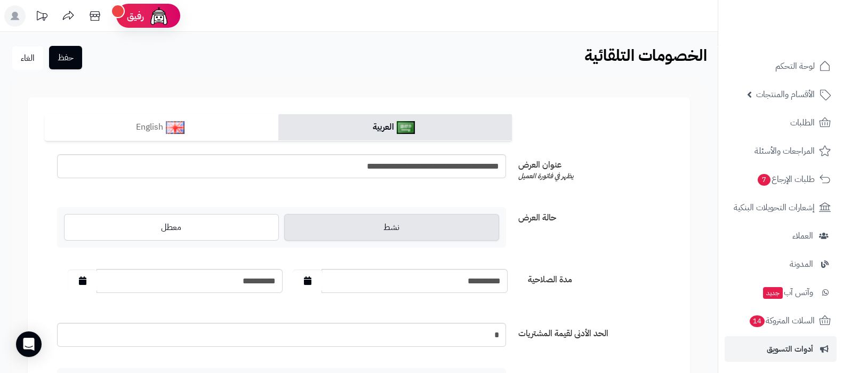
type input "**********"
click at [63, 61] on button "حفظ" at bounding box center [65, 57] width 33 height 23
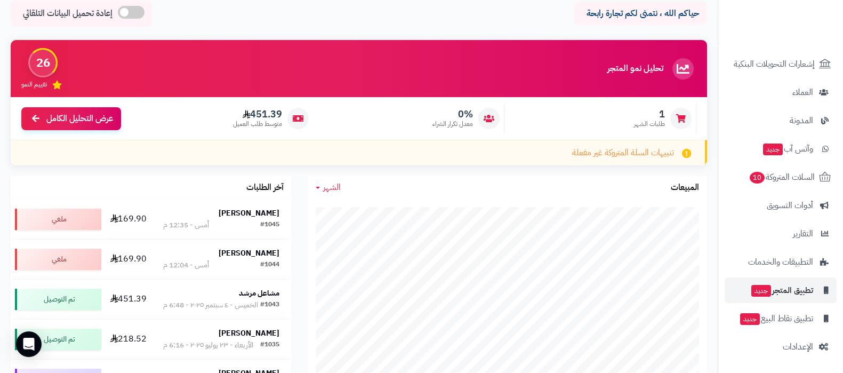
scroll to position [66, 0]
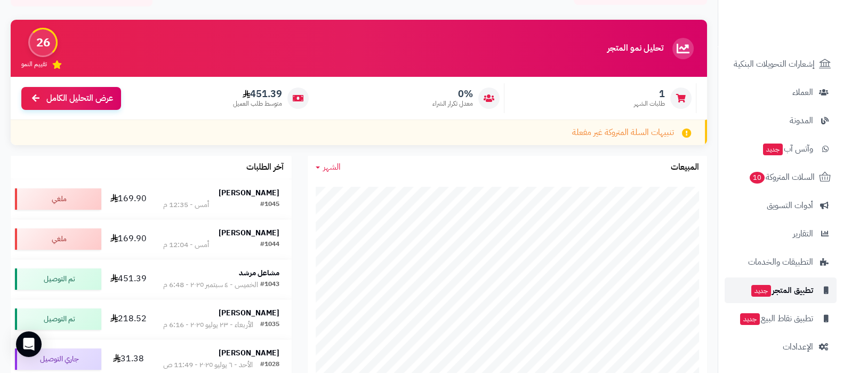
click at [792, 291] on span "تطبيق المتجر جديد" at bounding box center [781, 290] width 63 height 15
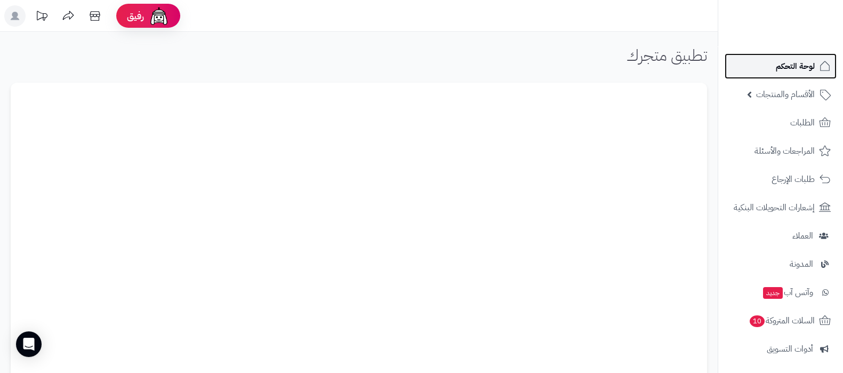
click at [781, 69] on span "لوحة التحكم" at bounding box center [795, 66] width 39 height 15
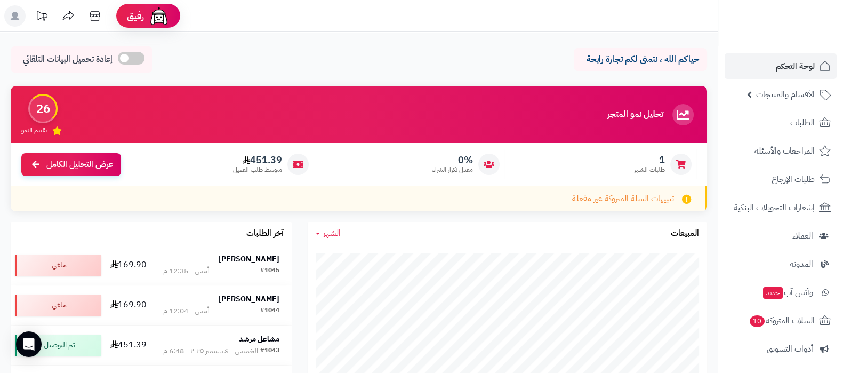
click at [507, 26] on header "رفيق ! الطلبات معالجة مكتمل إرجاع المنتجات العملاء المتواجدون الان 23 عملاء منت…" at bounding box center [421, 16] width 843 height 32
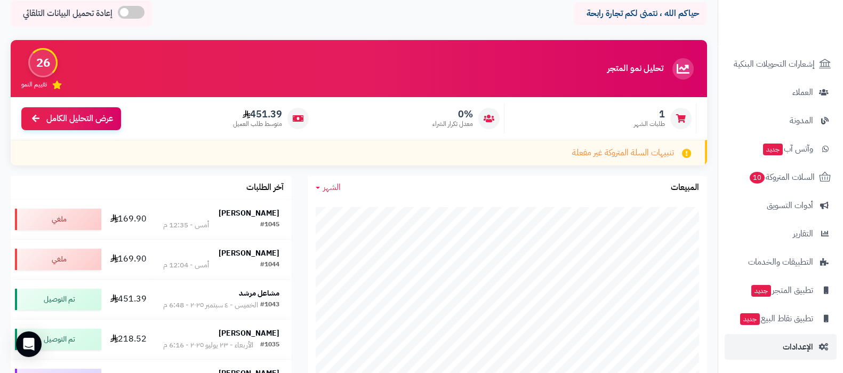
scroll to position [66, 0]
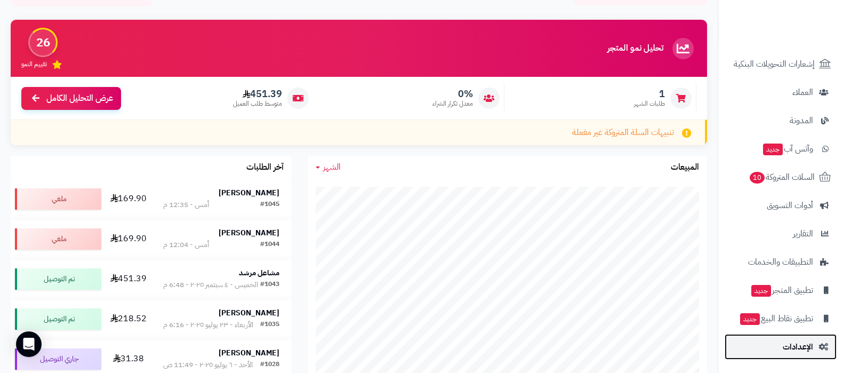
click at [803, 355] on link "الإعدادات" at bounding box center [781, 347] width 112 height 26
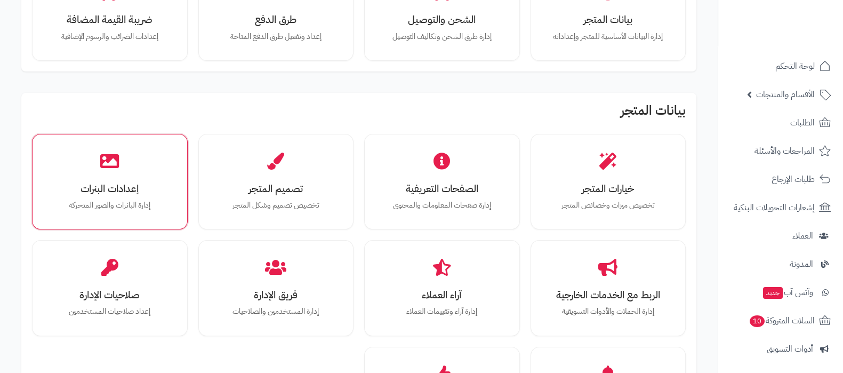
scroll to position [133, 0]
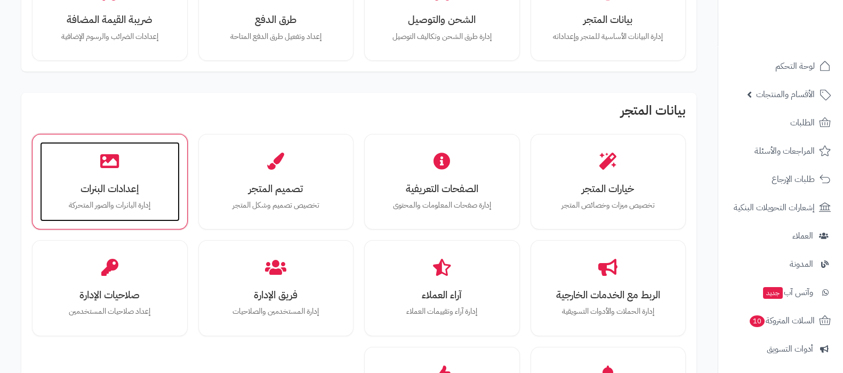
click at [100, 174] on div "إعدادات البنرات إدارة البانرات والصور المتحركة" at bounding box center [110, 182] width 140 height 80
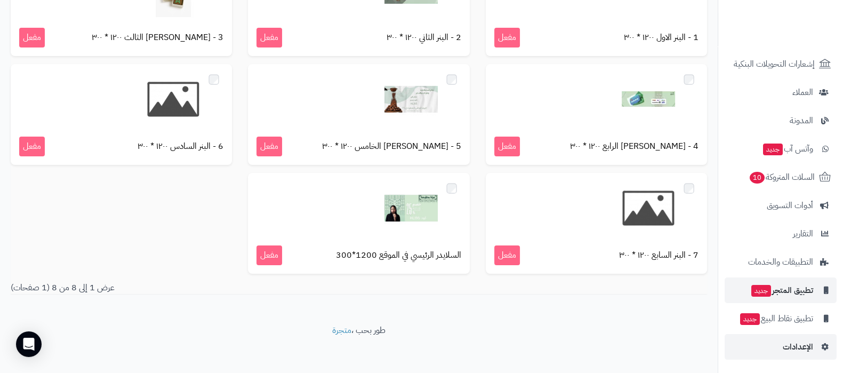
scroll to position [154, 0]
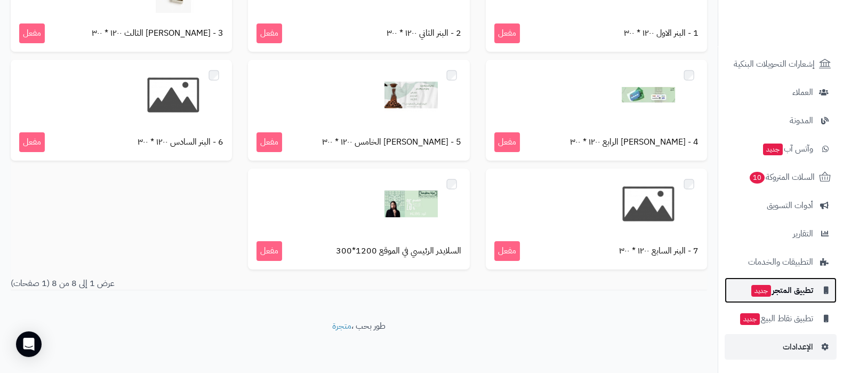
click at [791, 293] on span "تطبيق المتجر جديد" at bounding box center [781, 290] width 63 height 15
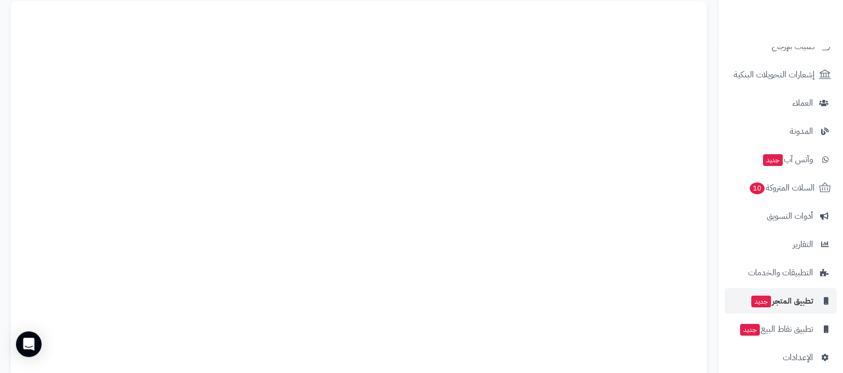
scroll to position [81, 0]
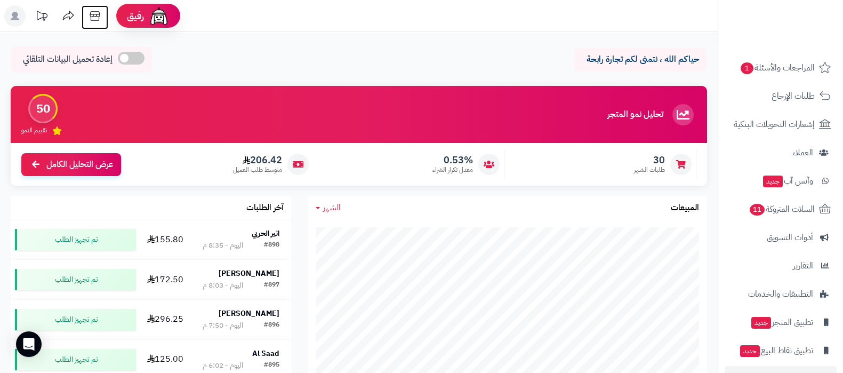
scroll to position [115, 0]
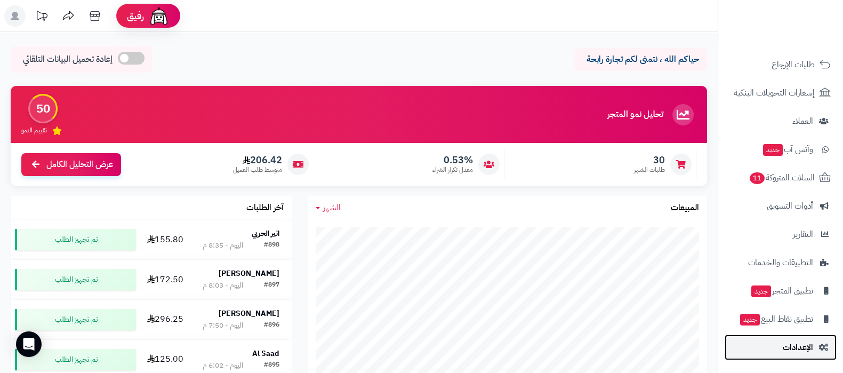
click at [804, 350] on span "الإعدادات" at bounding box center [798, 347] width 30 height 15
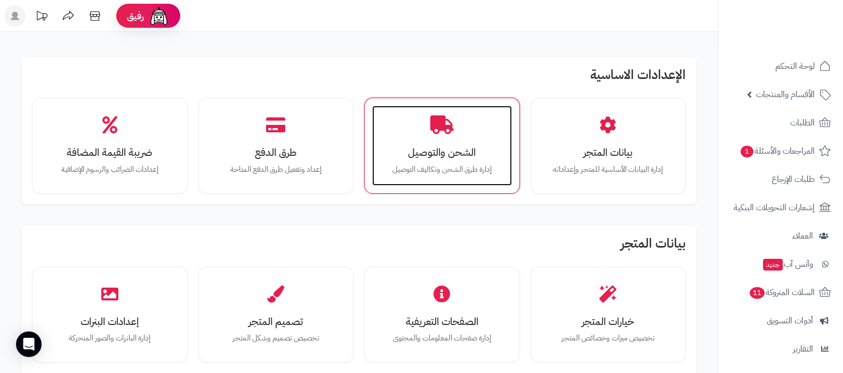
click at [461, 133] on div "الشحن والتوصيل إدارة طرق الشحن وتكاليف التوصيل" at bounding box center [442, 146] width 140 height 80
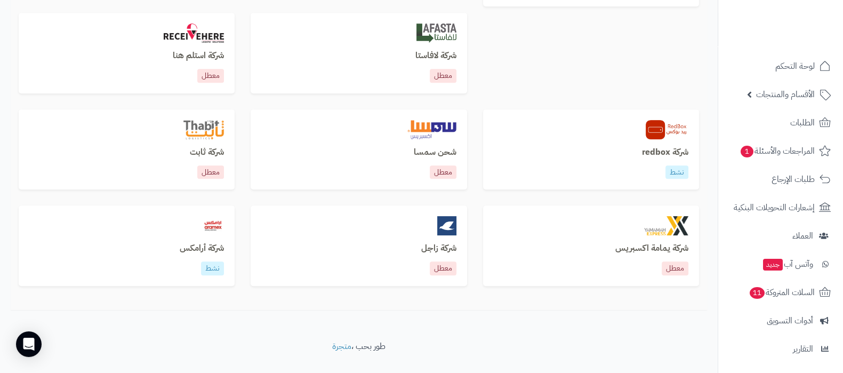
scroll to position [665, 0]
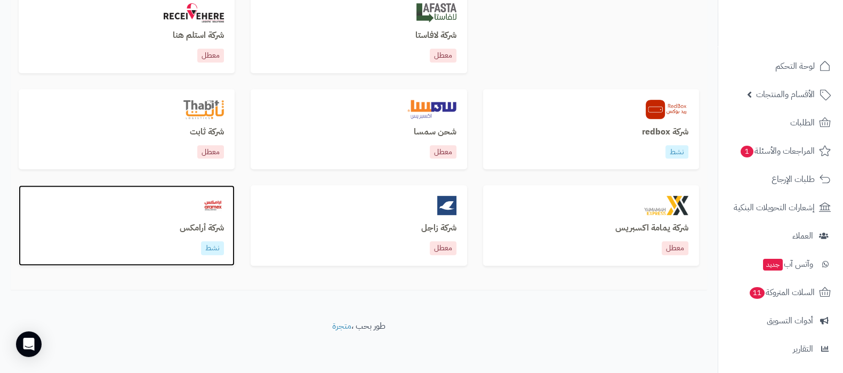
click at [197, 223] on h3 "شركة أرامكس" at bounding box center [126, 228] width 195 height 10
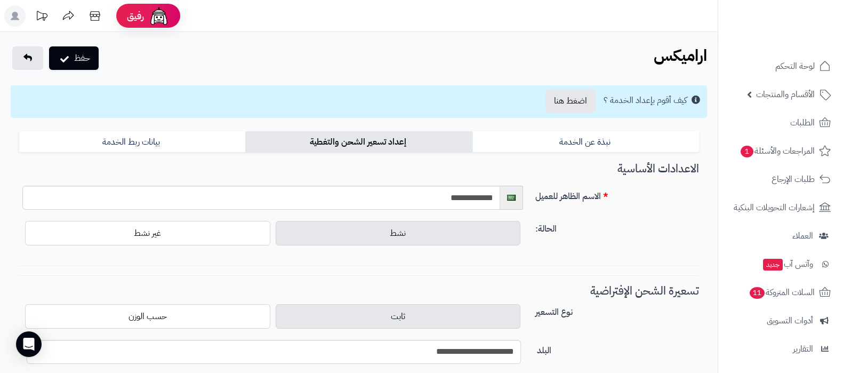
scroll to position [115, 0]
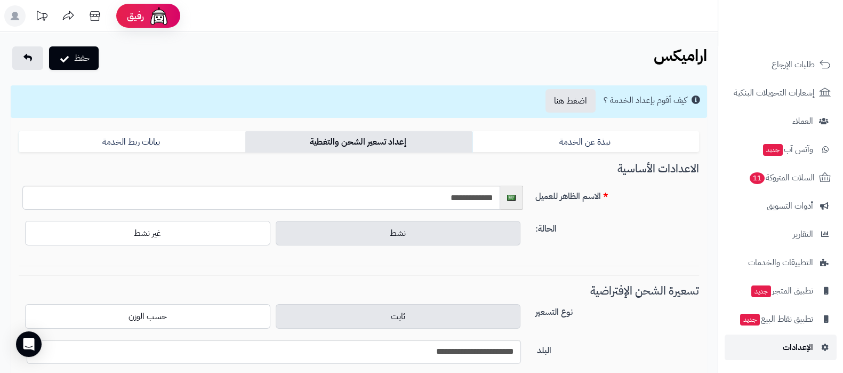
click at [780, 353] on link "الإعدادات" at bounding box center [781, 347] width 112 height 26
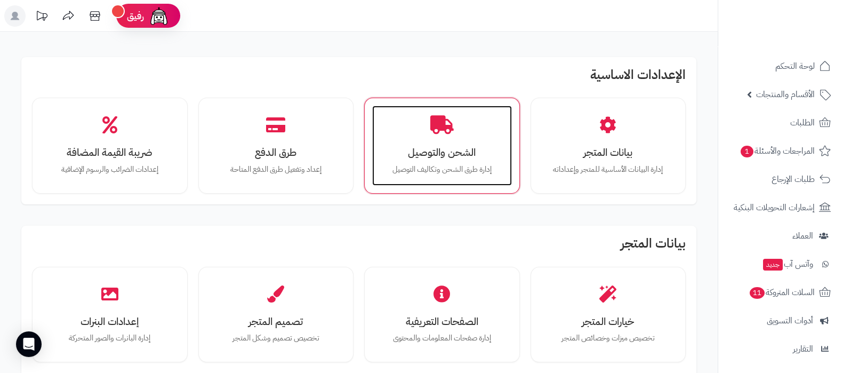
click at [445, 156] on h3 "الشحن والتوصيل" at bounding box center [442, 152] width 118 height 11
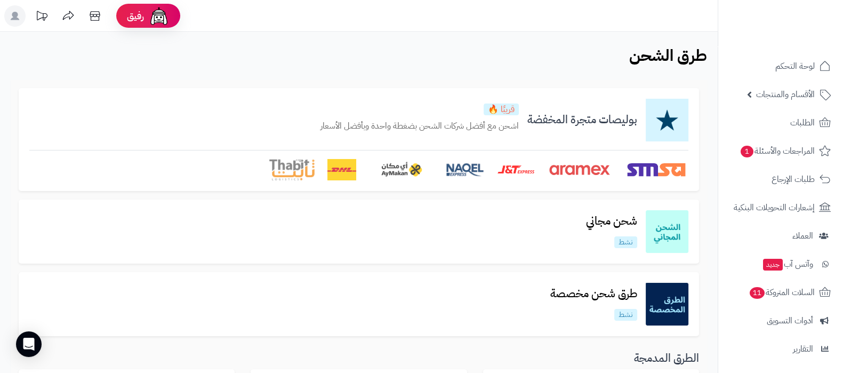
scroll to position [66, 0]
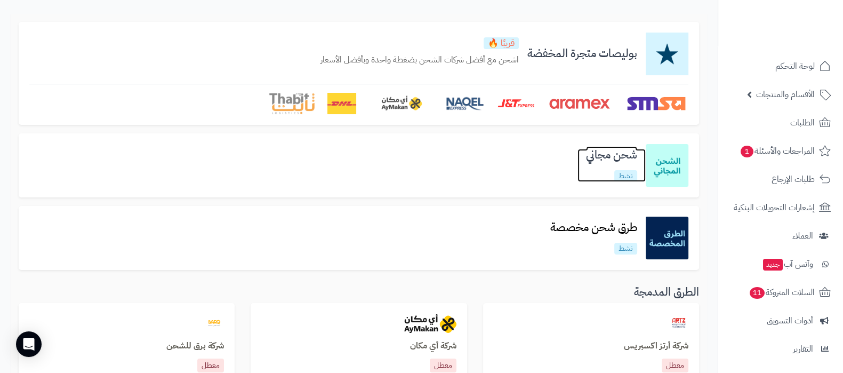
click at [613, 156] on h3 "شحن مجاني" at bounding box center [612, 155] width 68 height 12
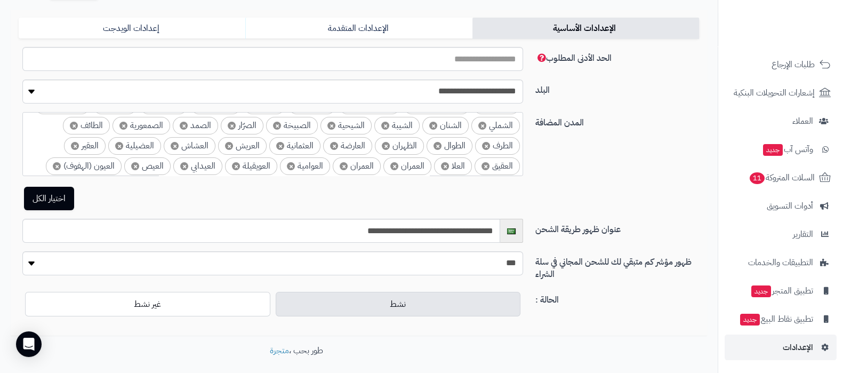
scroll to position [116, 0]
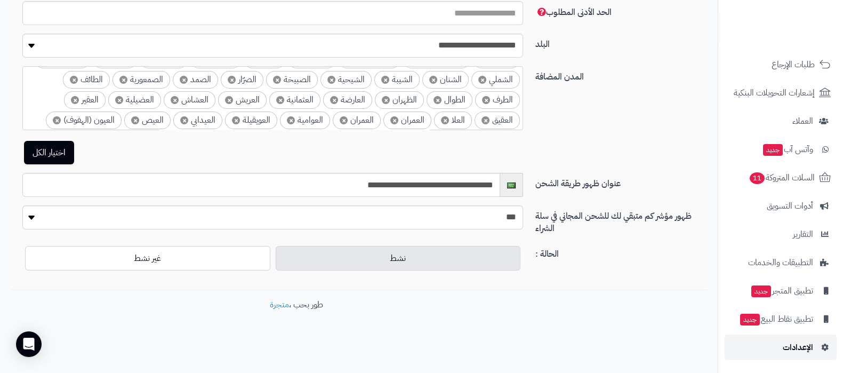
click at [790, 348] on span "الإعدادات" at bounding box center [798, 347] width 30 height 15
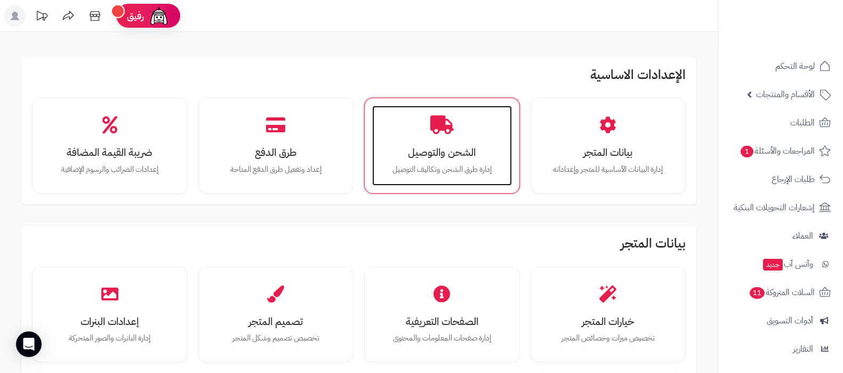
click at [430, 178] on div "الشحن والتوصيل إدارة طرق الشحن وتكاليف التوصيل" at bounding box center [442, 146] width 140 height 80
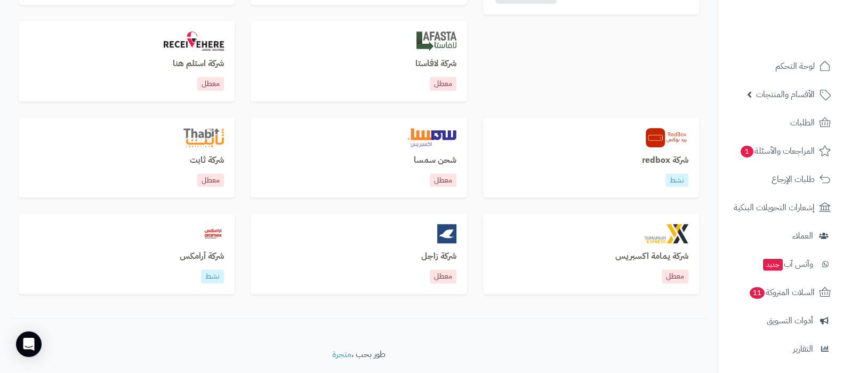
scroll to position [665, 0]
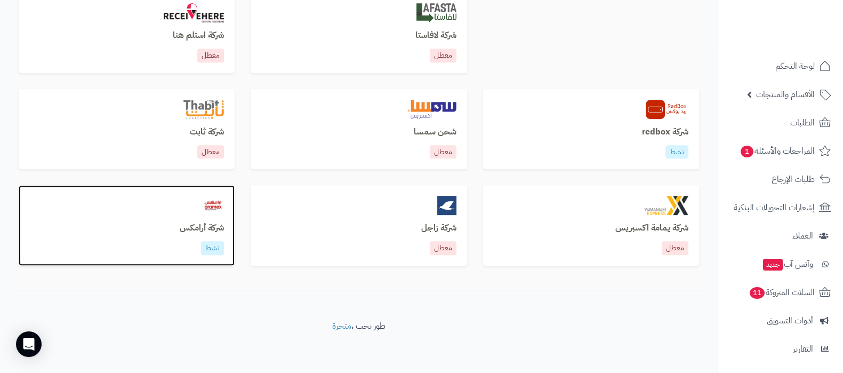
click at [219, 223] on h3 "شركة أرامكس" at bounding box center [126, 228] width 195 height 10
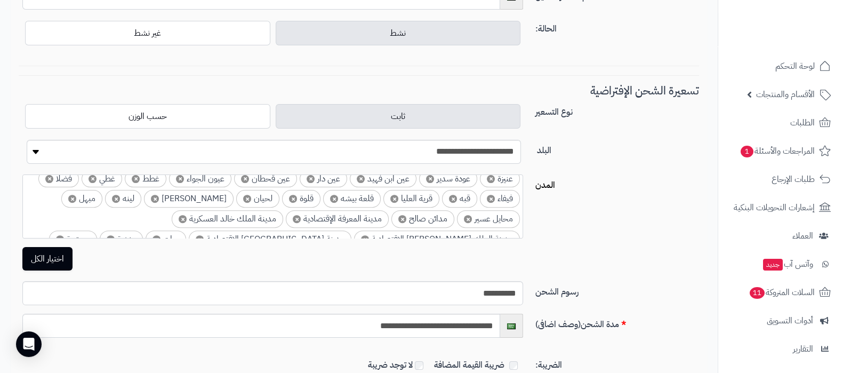
scroll to position [640, 0]
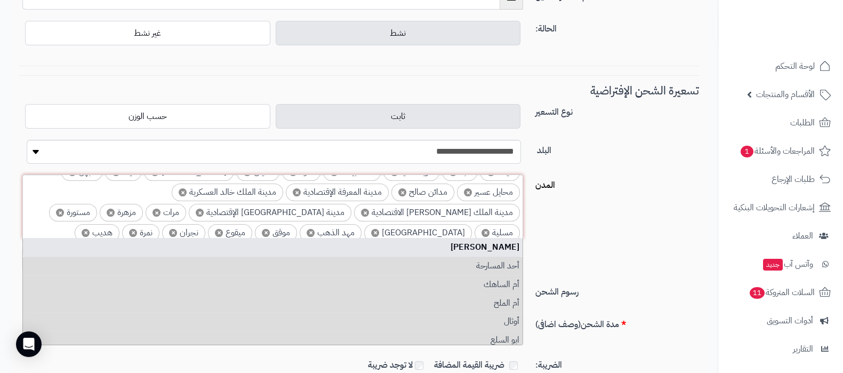
scroll to position [0, 0]
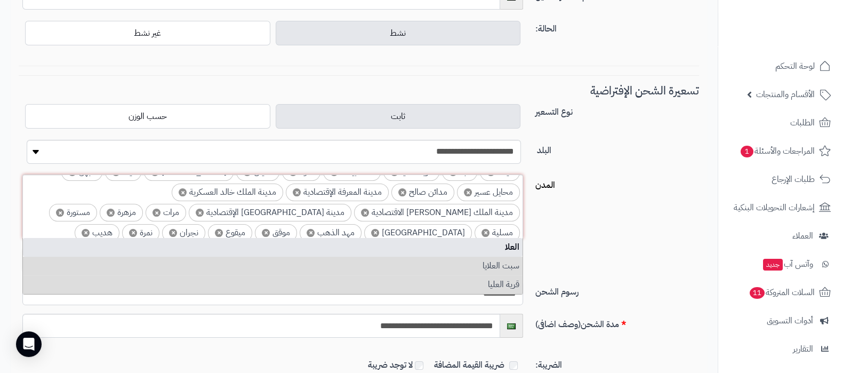
type input "****"
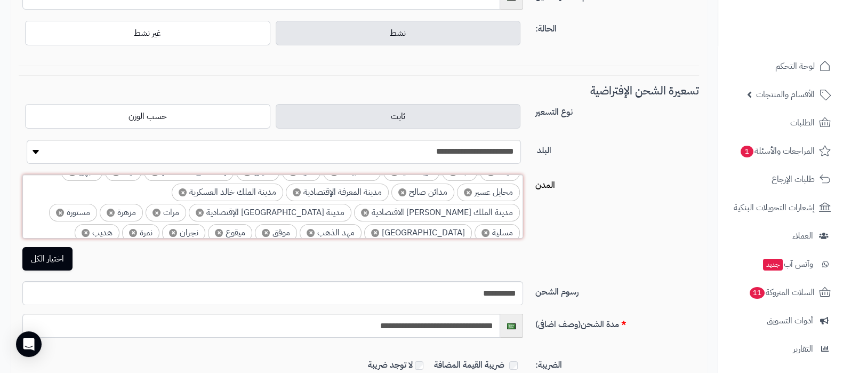
click at [259, 244] on input "search" at bounding box center [275, 250] width 32 height 12
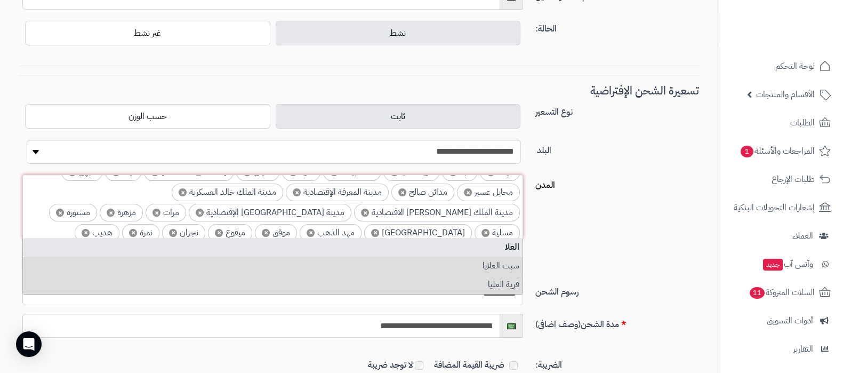
type input "****"
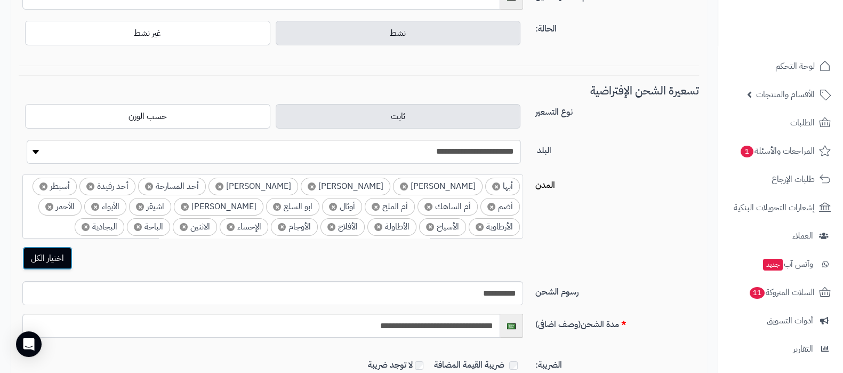
click at [50, 257] on button "اختيار الكل" at bounding box center [47, 257] width 50 height 23
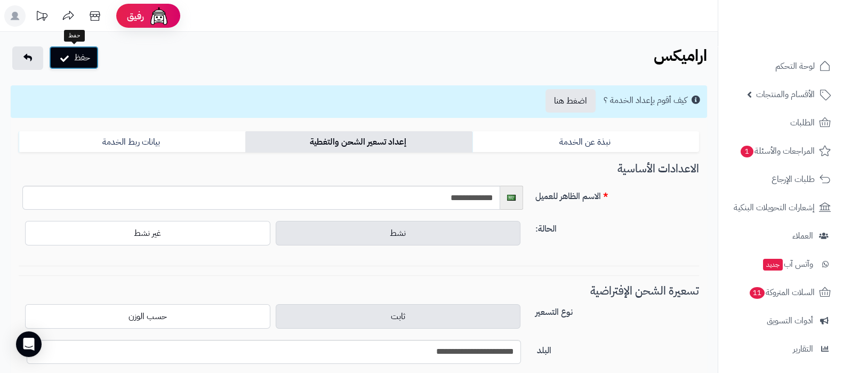
click at [94, 61] on button "حفظ" at bounding box center [74, 57] width 50 height 23
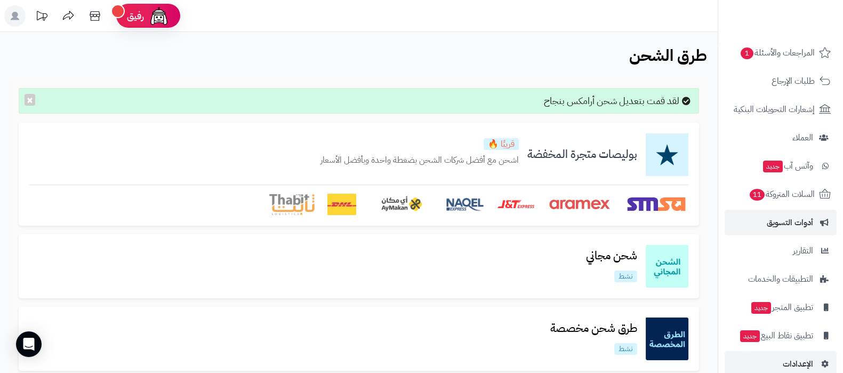
scroll to position [115, 0]
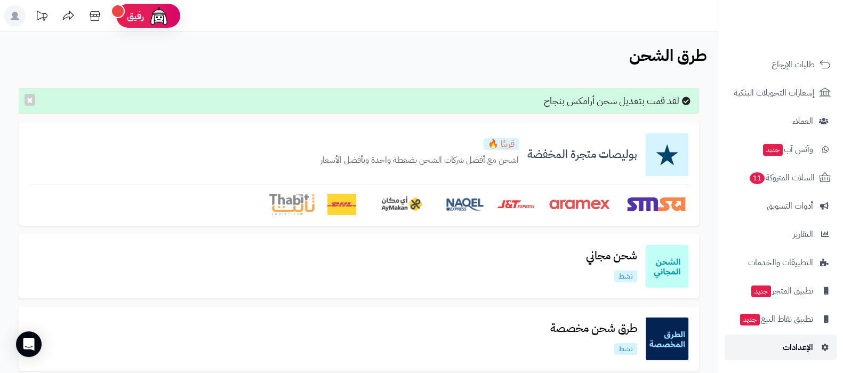
click at [811, 349] on span "الإعدادات" at bounding box center [798, 347] width 30 height 15
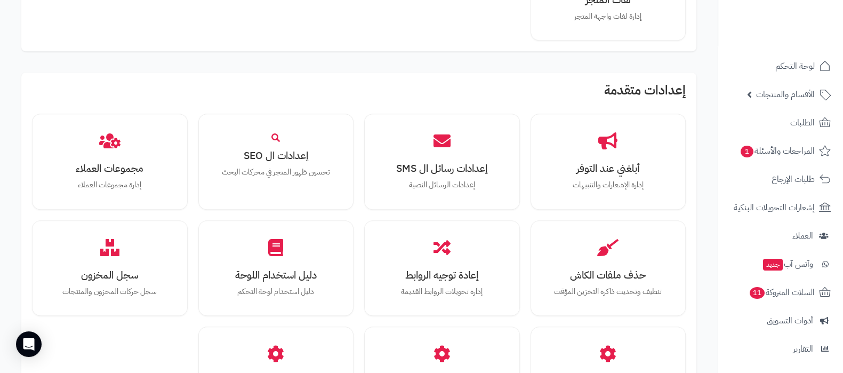
scroll to position [986, 0]
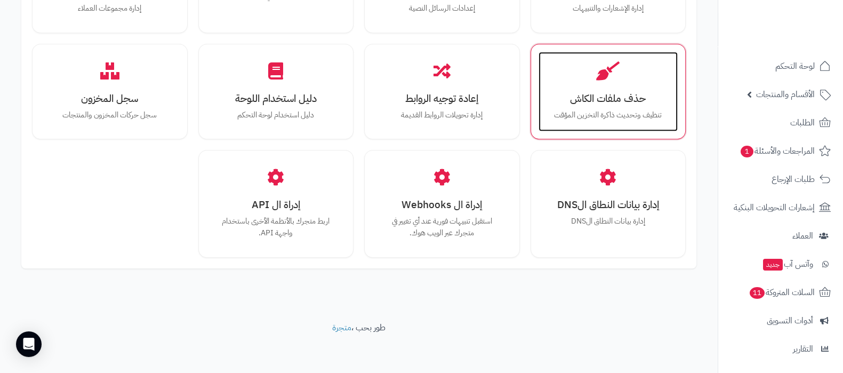
click at [605, 105] on div "حذف ملفات الكاش تنظيف وتحديث ذاكرة التخزين المؤقت" at bounding box center [609, 92] width 140 height 80
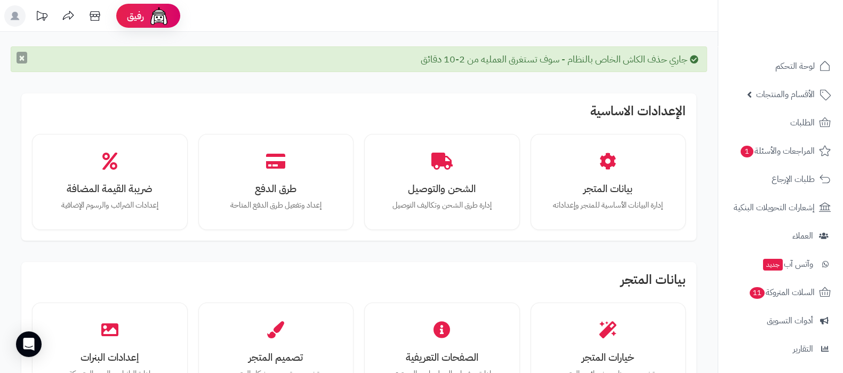
click at [22, 61] on button "×" at bounding box center [22, 58] width 11 height 12
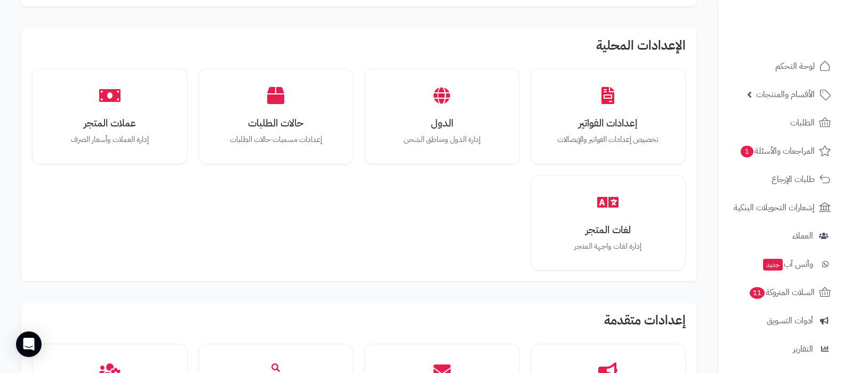
scroll to position [453, 0]
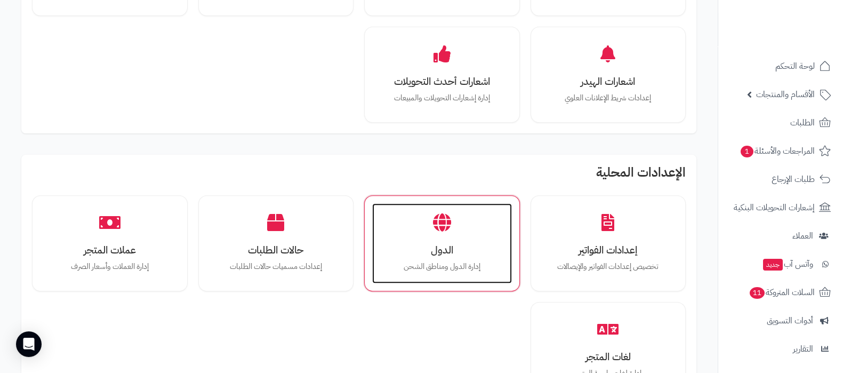
click at [439, 219] on icon at bounding box center [442, 222] width 18 height 19
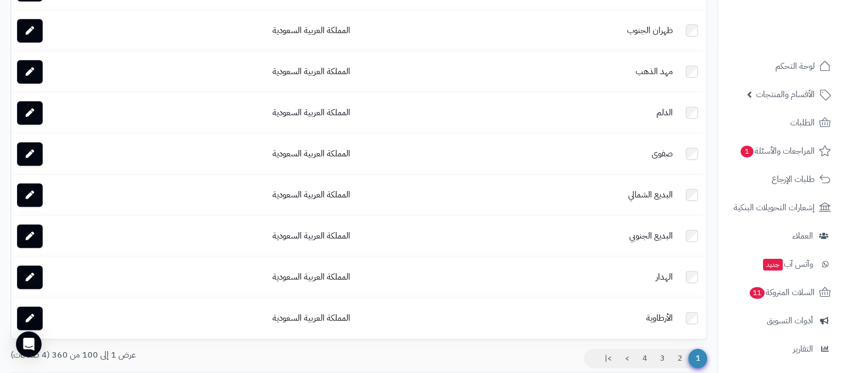
scroll to position [3970, 0]
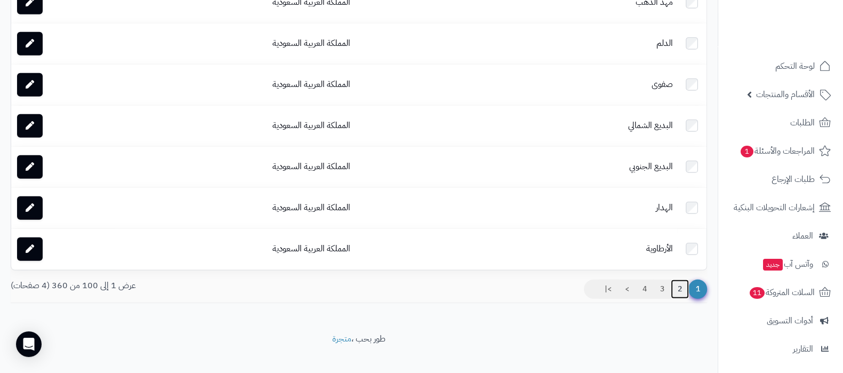
click at [677, 281] on link "2" at bounding box center [680, 288] width 18 height 19
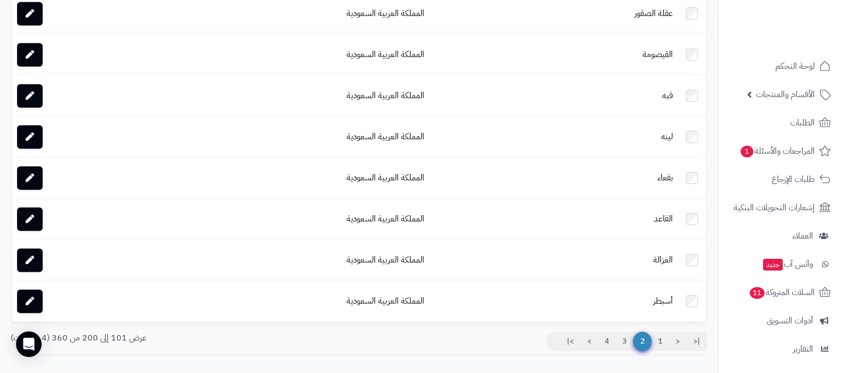
scroll to position [3970, 0]
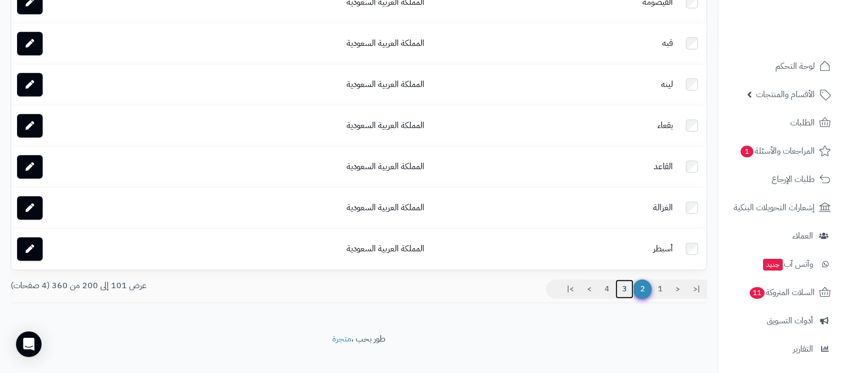
click at [626, 279] on link "3" at bounding box center [624, 288] width 18 height 19
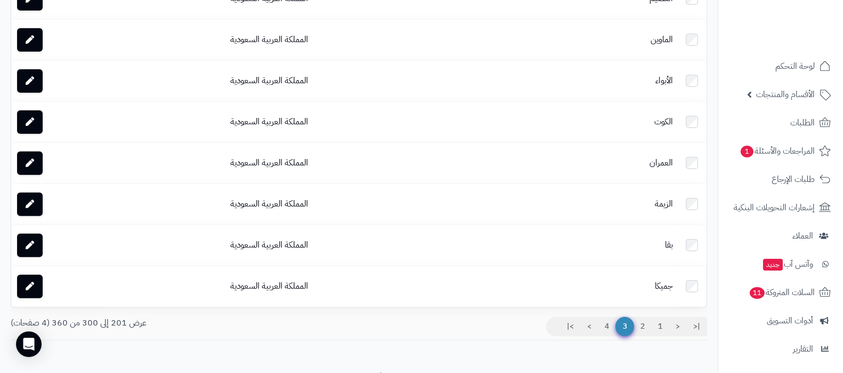
scroll to position [3970, 0]
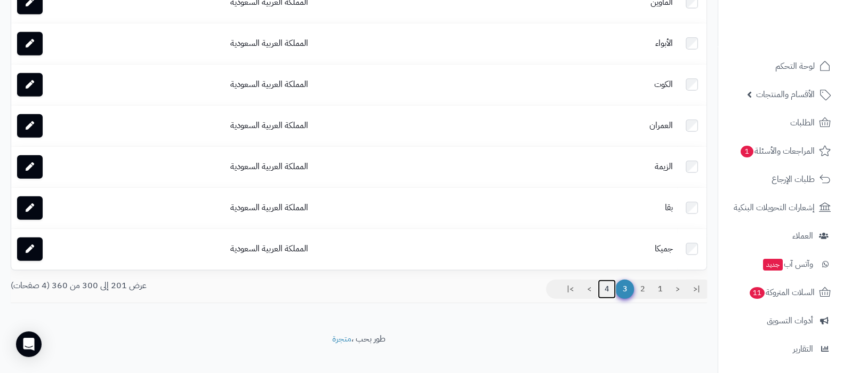
click at [605, 283] on link "4" at bounding box center [607, 288] width 18 height 19
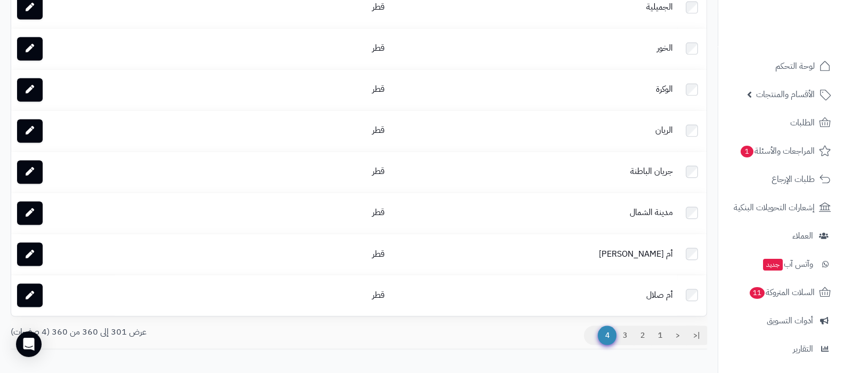
scroll to position [2332, 0]
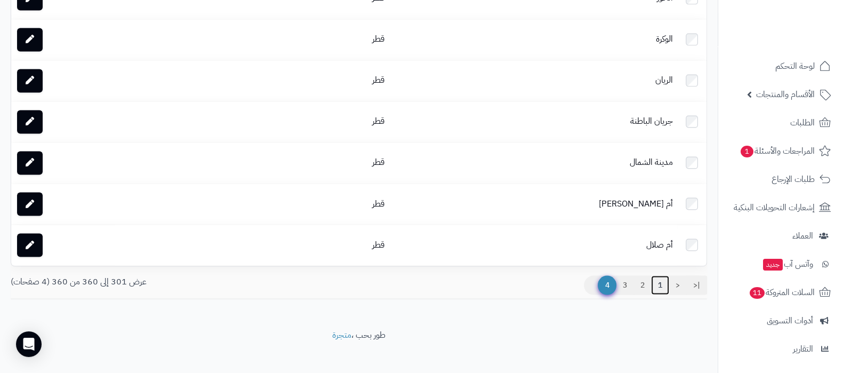
click at [665, 283] on link "1" at bounding box center [660, 284] width 18 height 19
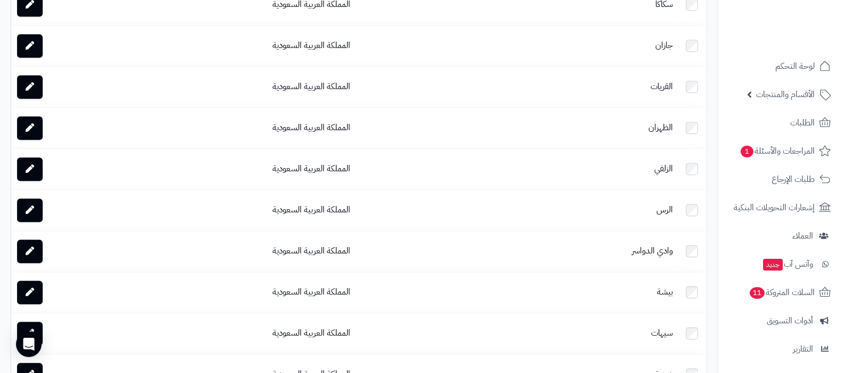
scroll to position [1533, 0]
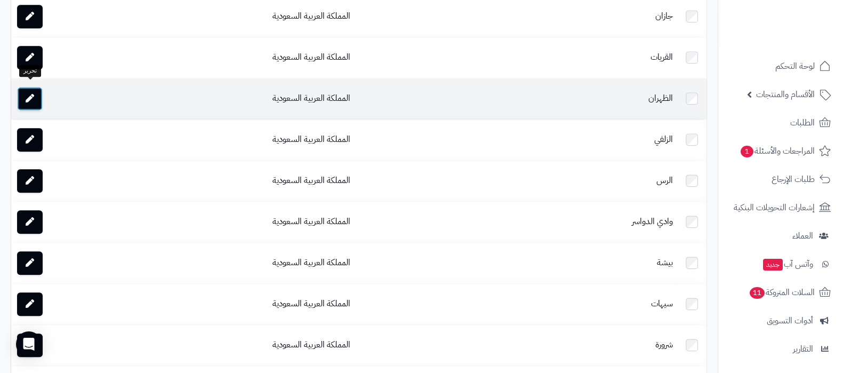
click at [39, 91] on link at bounding box center [30, 98] width 26 height 23
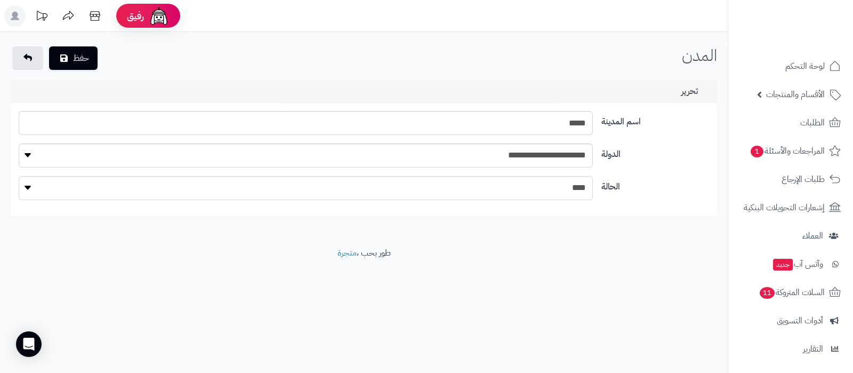
click at [570, 187] on select "**** ****" at bounding box center [306, 188] width 574 height 24
select select "*"
click at [19, 176] on select "**** ****" at bounding box center [306, 188] width 574 height 24
click at [77, 50] on button "حفظ" at bounding box center [73, 57] width 49 height 23
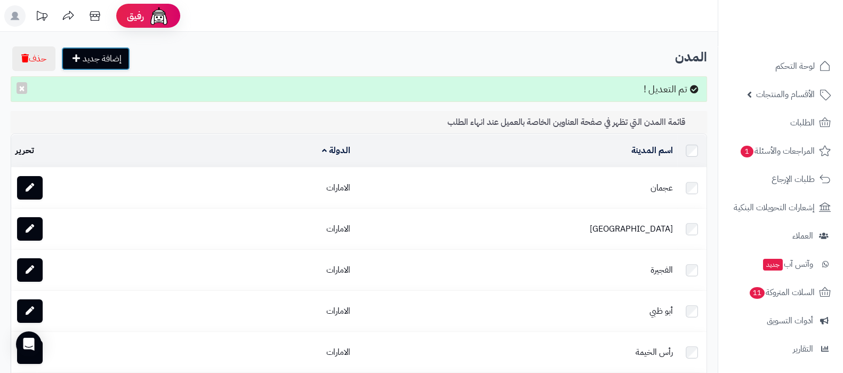
click at [100, 54] on link "إضافة جديد" at bounding box center [95, 58] width 69 height 23
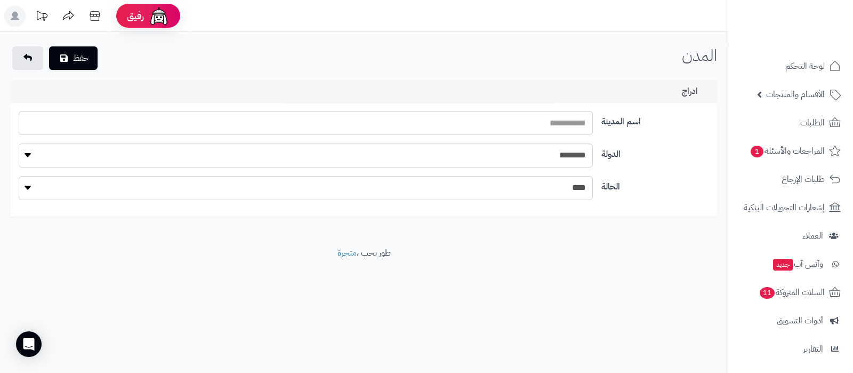
click at [506, 129] on input "text" at bounding box center [306, 123] width 574 height 24
type input "*****"
click at [547, 161] on select "**********" at bounding box center [306, 155] width 574 height 24
select select "***"
click at [19, 143] on select "**********" at bounding box center [306, 155] width 574 height 24
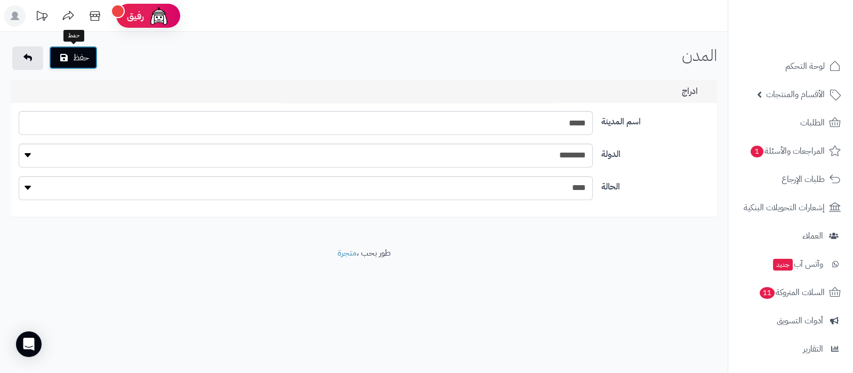
click at [73, 60] on button "حفظ" at bounding box center [73, 57] width 49 height 23
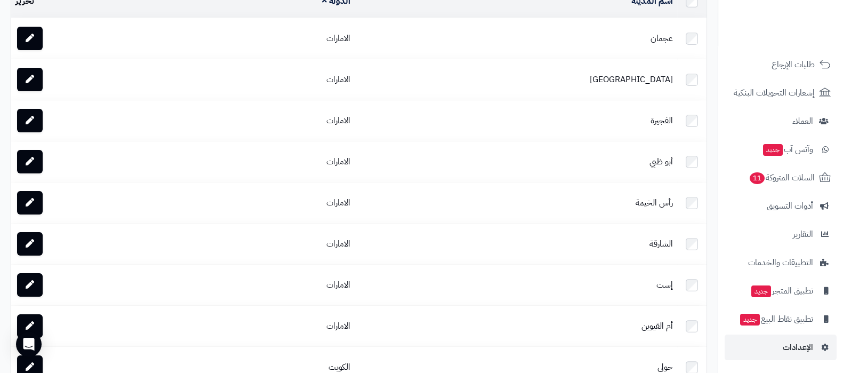
scroll to position [200, 0]
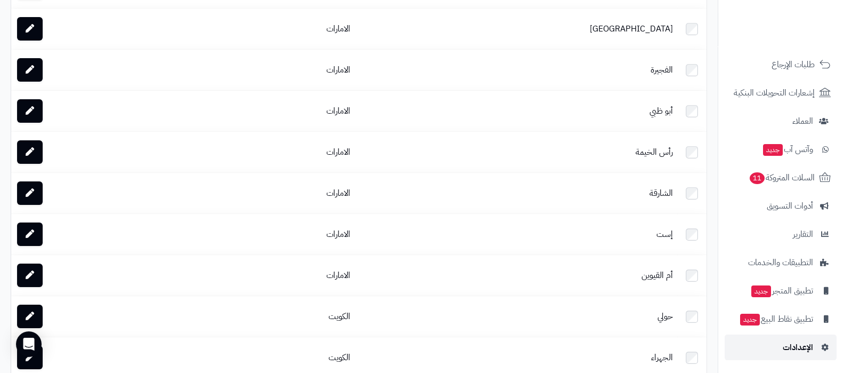
click at [794, 345] on span "الإعدادات" at bounding box center [798, 347] width 30 height 15
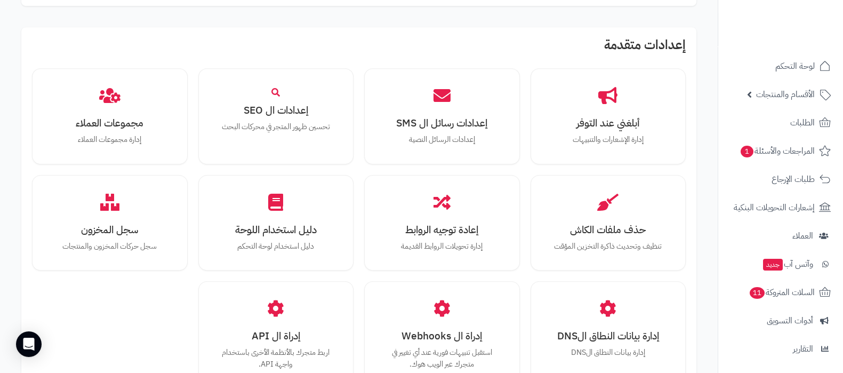
scroll to position [986, 0]
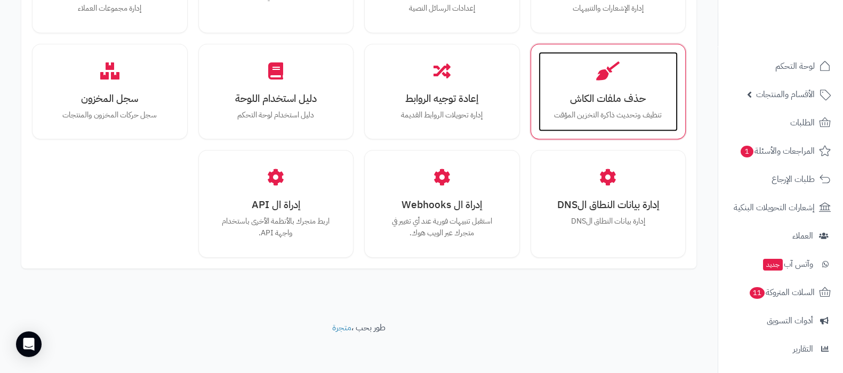
click at [608, 101] on h3 "حذف ملفات الكاش" at bounding box center [608, 98] width 118 height 11
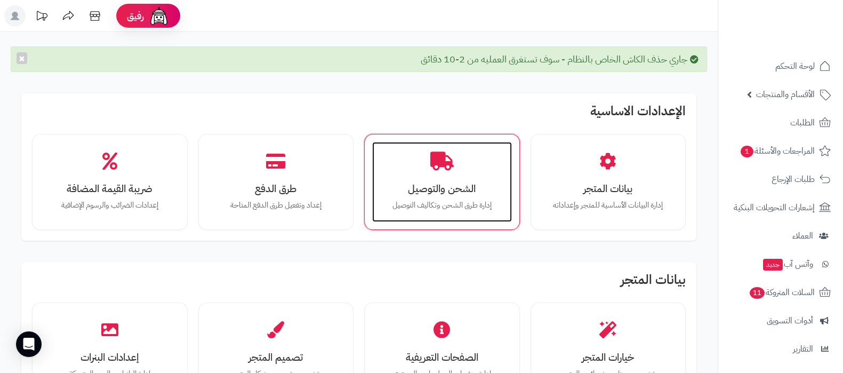
click at [438, 174] on div "الشحن والتوصيل إدارة طرق الشحن وتكاليف التوصيل" at bounding box center [442, 182] width 140 height 80
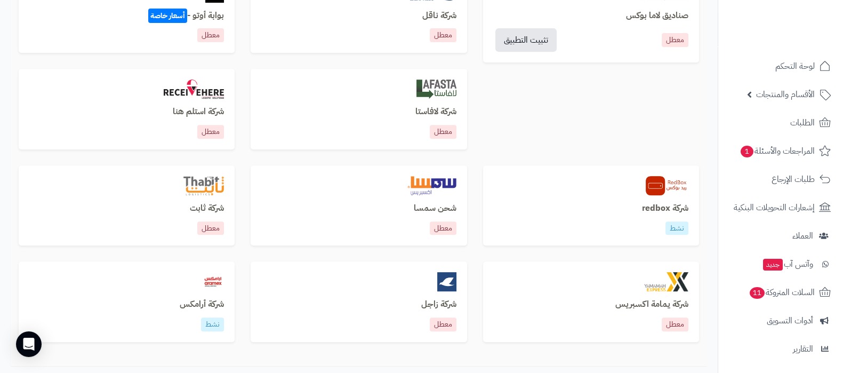
scroll to position [665, 0]
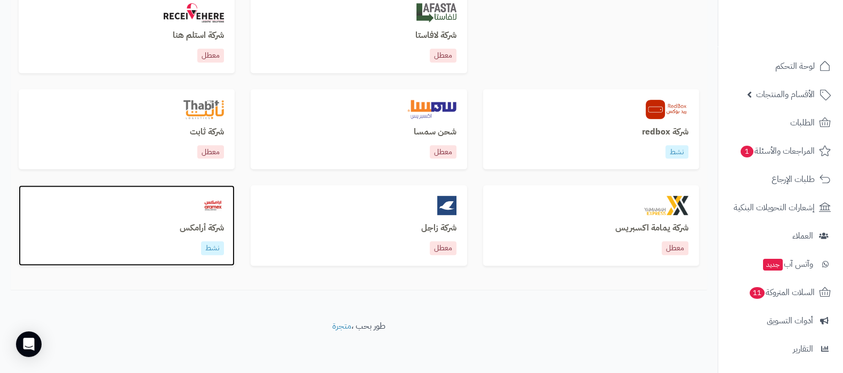
click at [217, 227] on h3 "شركة أرامكس" at bounding box center [126, 228] width 195 height 10
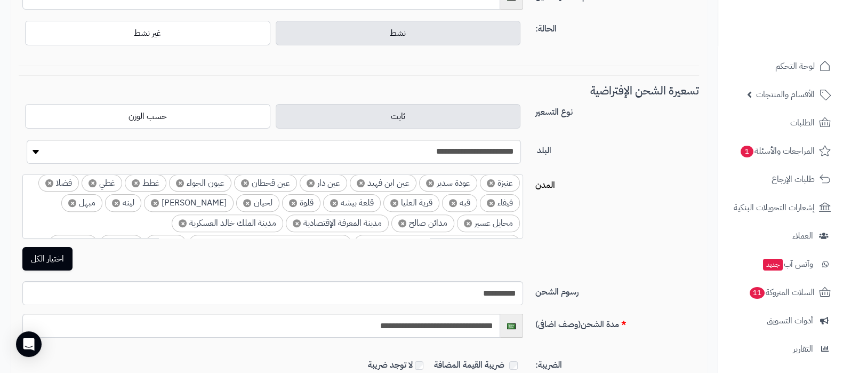
scroll to position [640, 0]
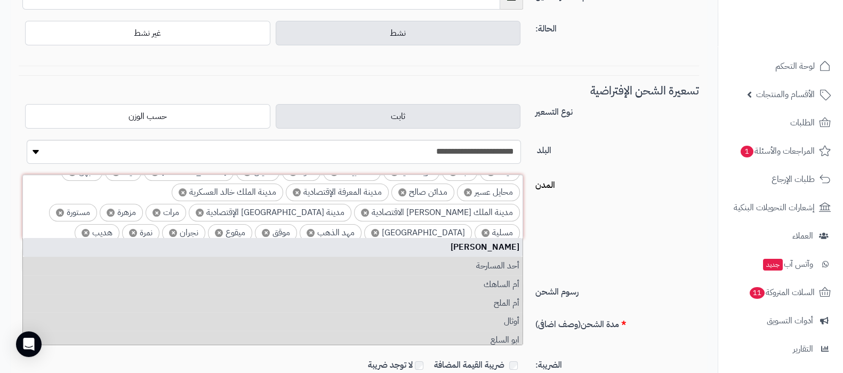
scroll to position [0, 0]
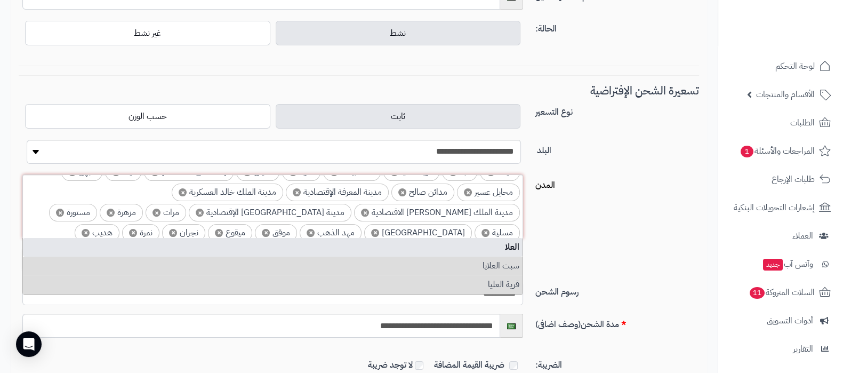
type input "****"
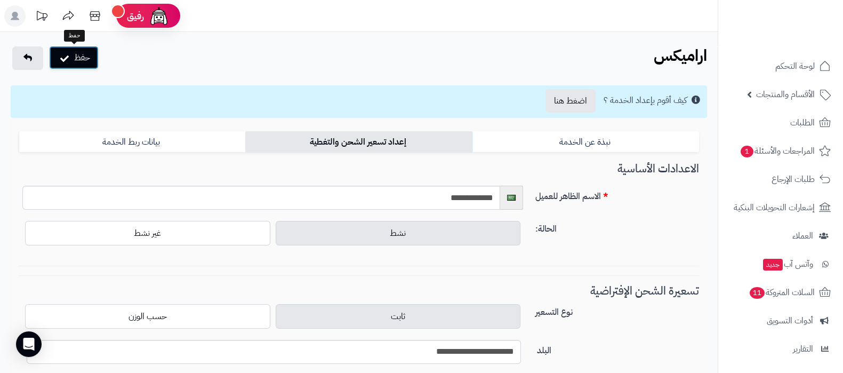
click at [77, 60] on button "حفظ" at bounding box center [74, 57] width 50 height 23
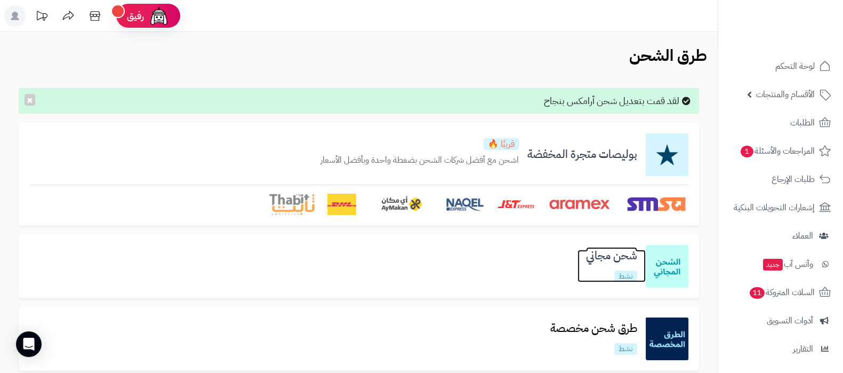
click at [609, 262] on h3 "شحن مجاني" at bounding box center [612, 256] width 68 height 12
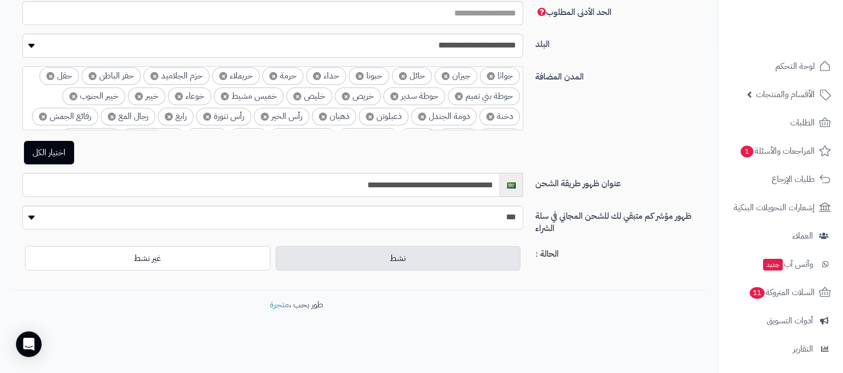
scroll to position [655, 0]
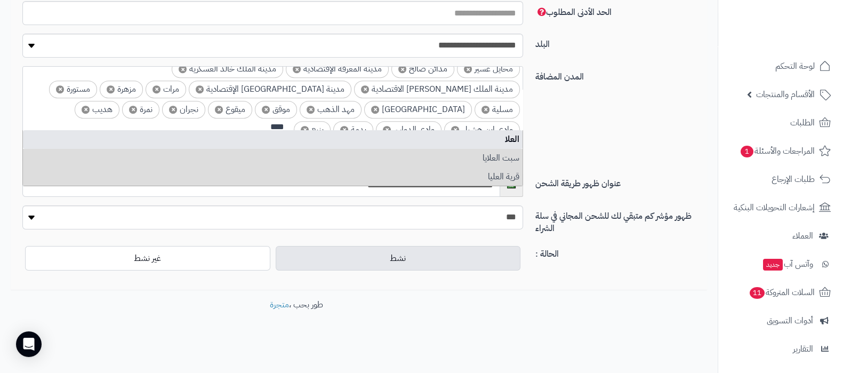
type input "****"
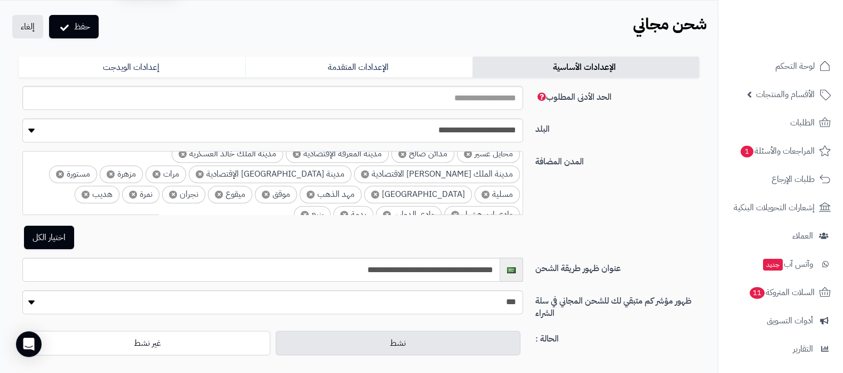
scroll to position [0, 0]
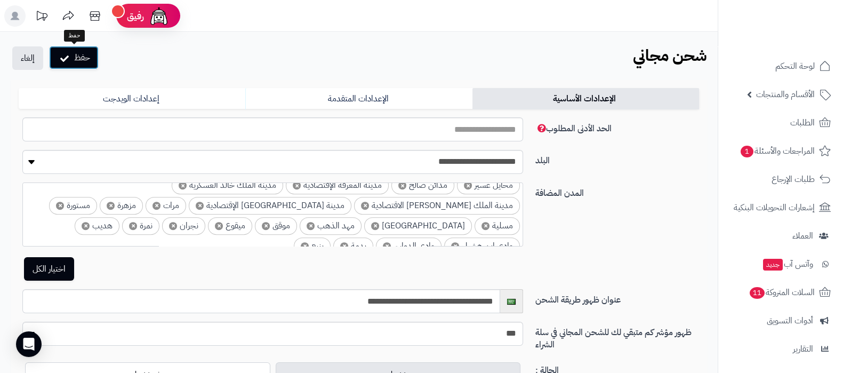
click at [88, 59] on button "حفظ" at bounding box center [74, 57] width 50 height 23
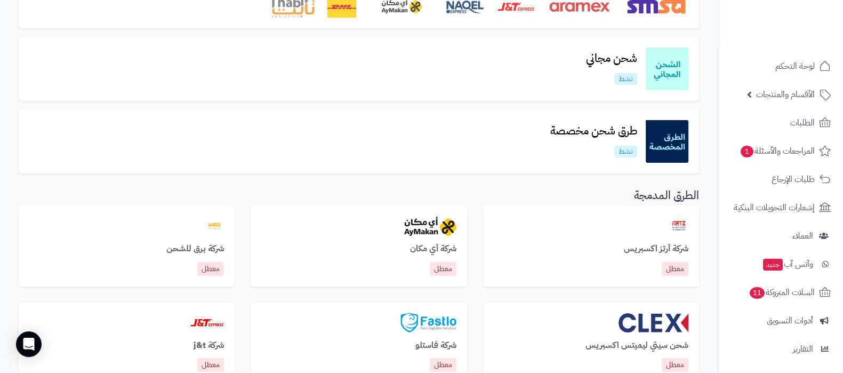
scroll to position [200, 0]
